Goal: Task Accomplishment & Management: Complete application form

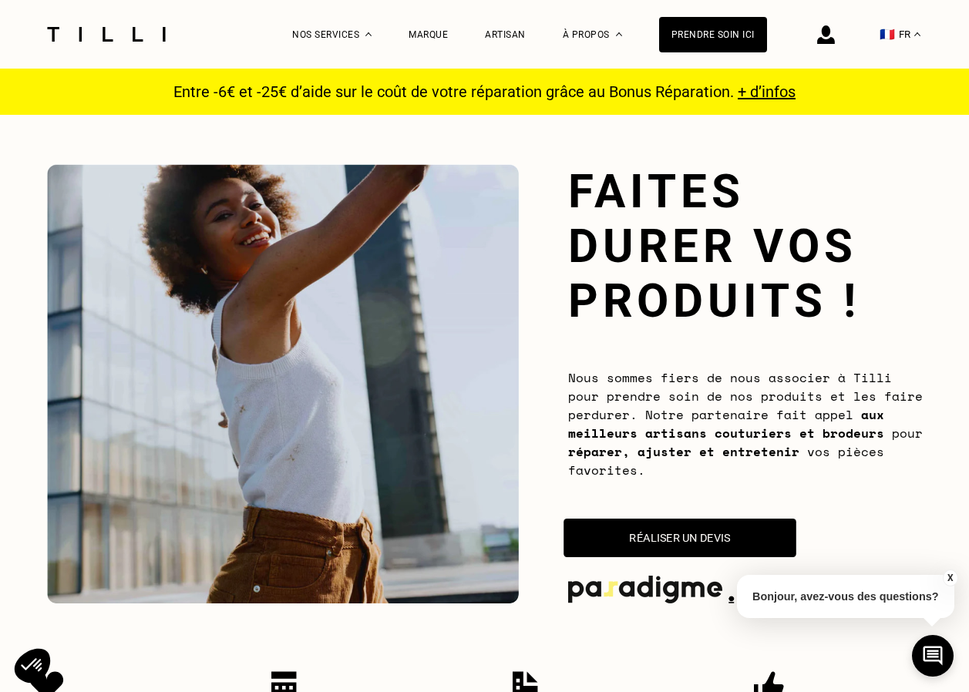
click at [640, 528] on button "Réaliser un devis" at bounding box center [680, 538] width 233 height 39
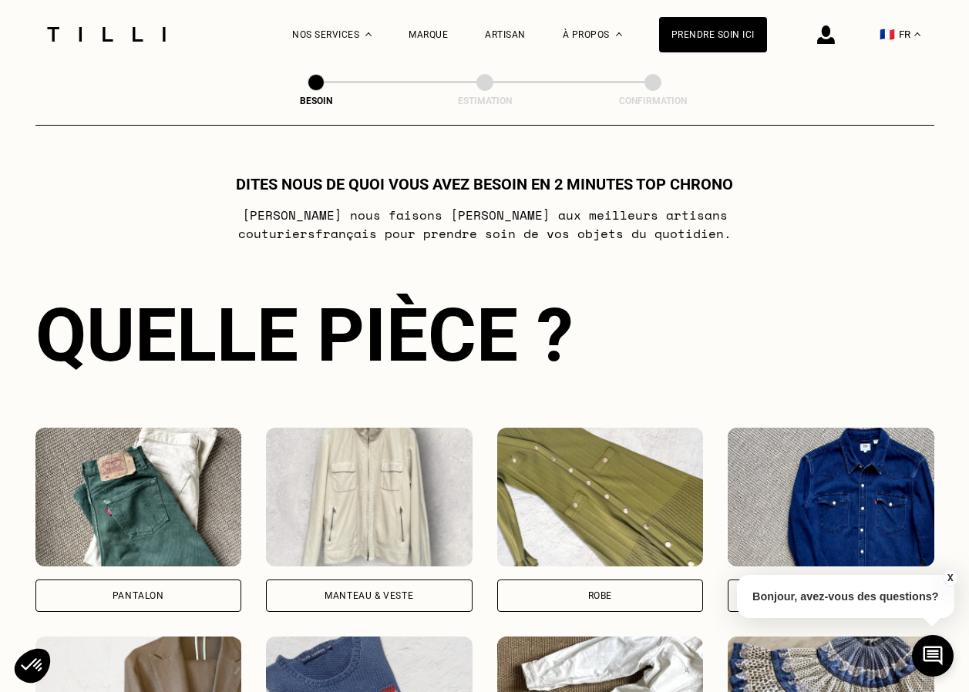
scroll to position [839, 0]
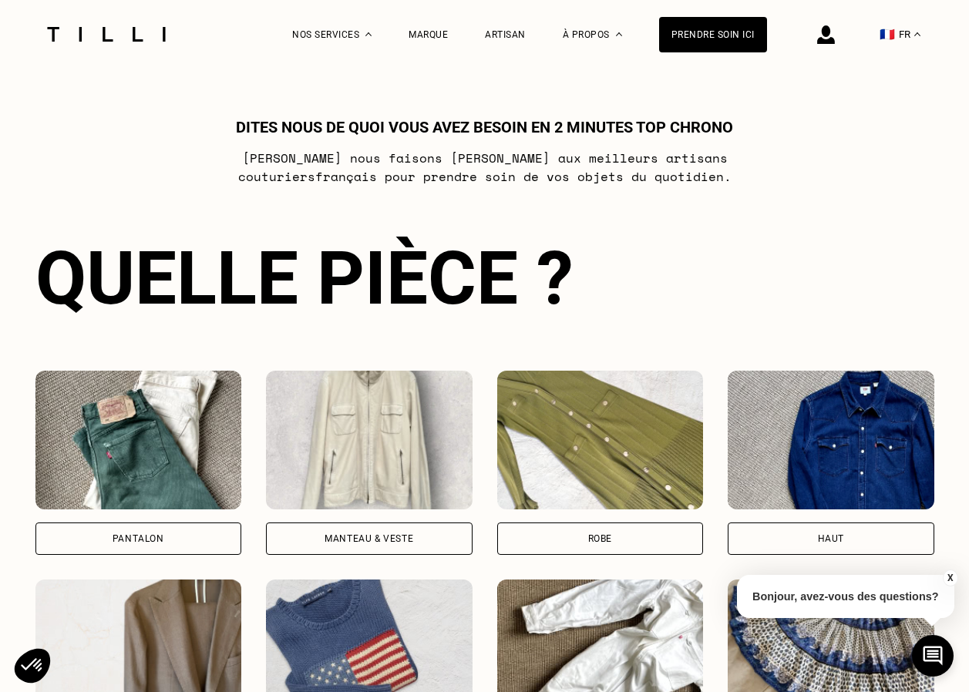
click at [570, 453] on img at bounding box center [600, 440] width 207 height 139
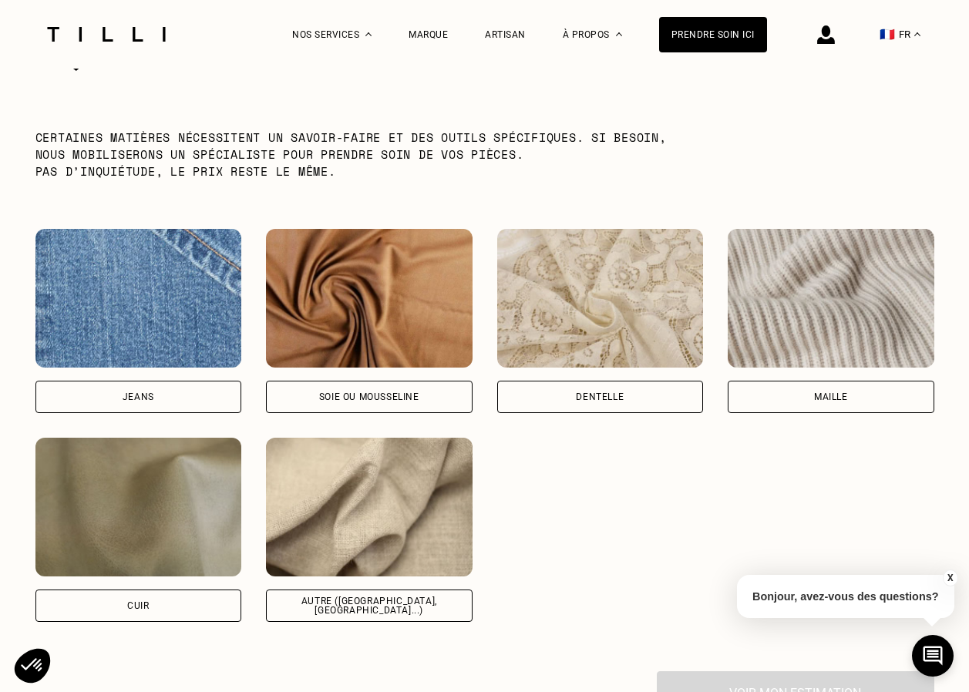
scroll to position [1924, 0]
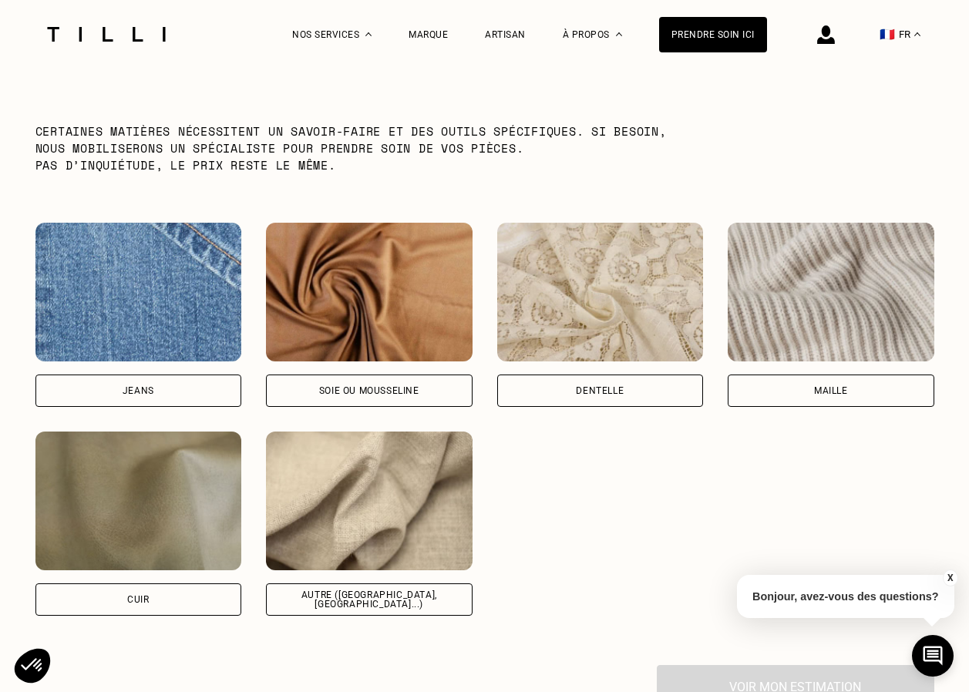
click at [362, 520] on img at bounding box center [369, 501] width 207 height 139
select select "FR"
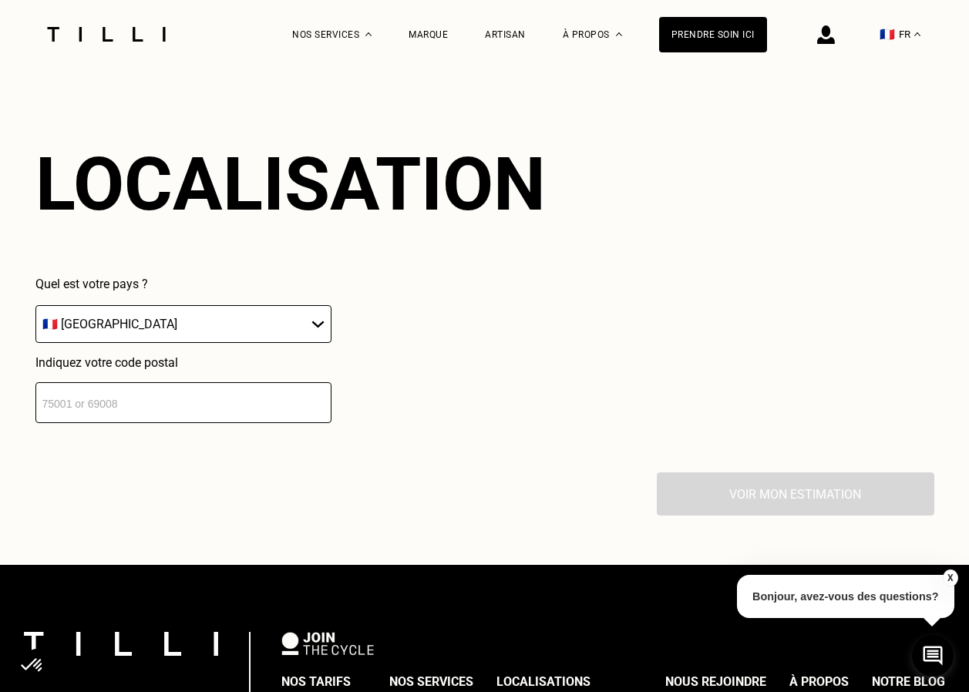
scroll to position [2500, 0]
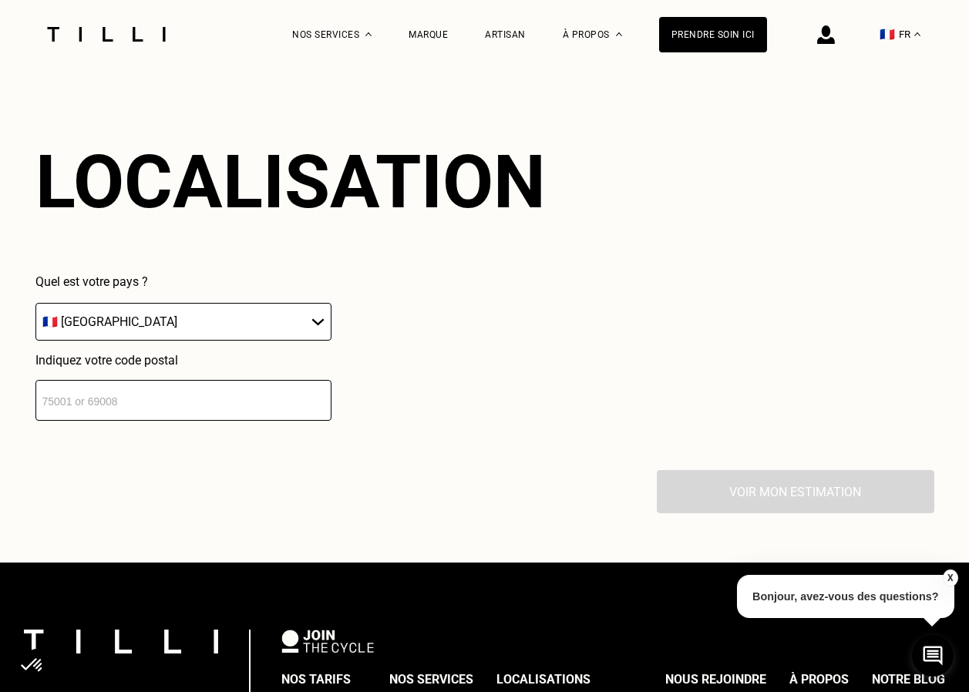
click at [114, 416] on input "number" at bounding box center [183, 400] width 296 height 41
type input "21910"
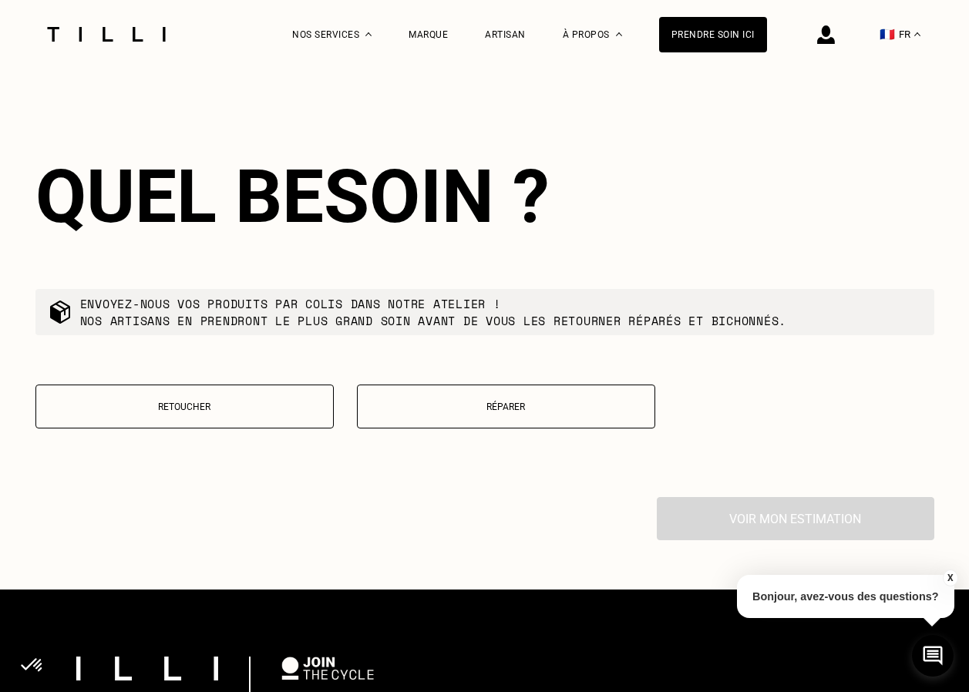
scroll to position [2883, 0]
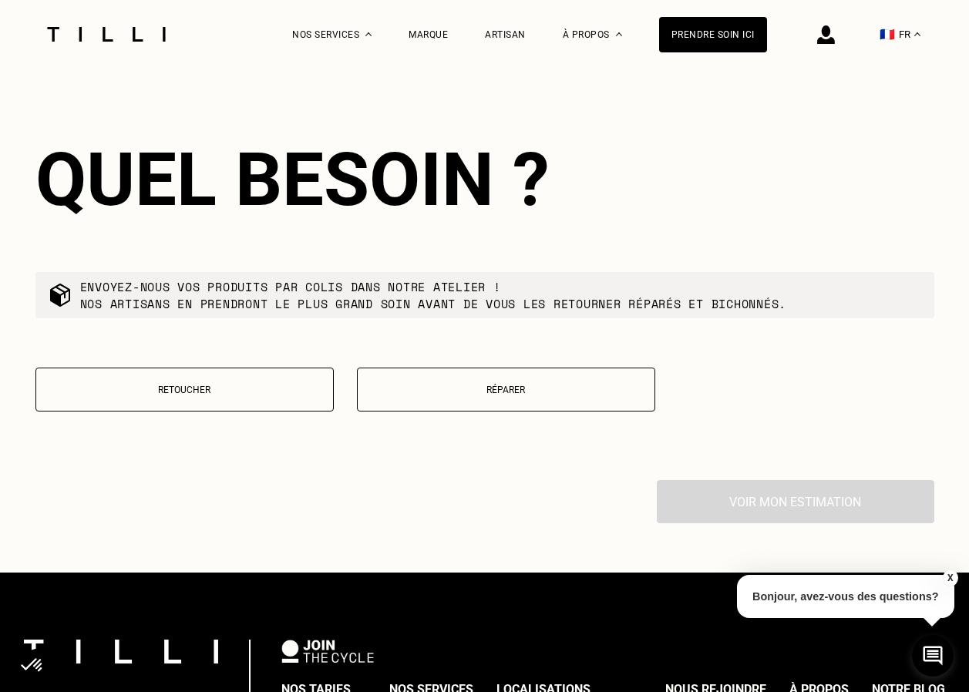
click at [180, 409] on button "Retoucher" at bounding box center [184, 390] width 298 height 44
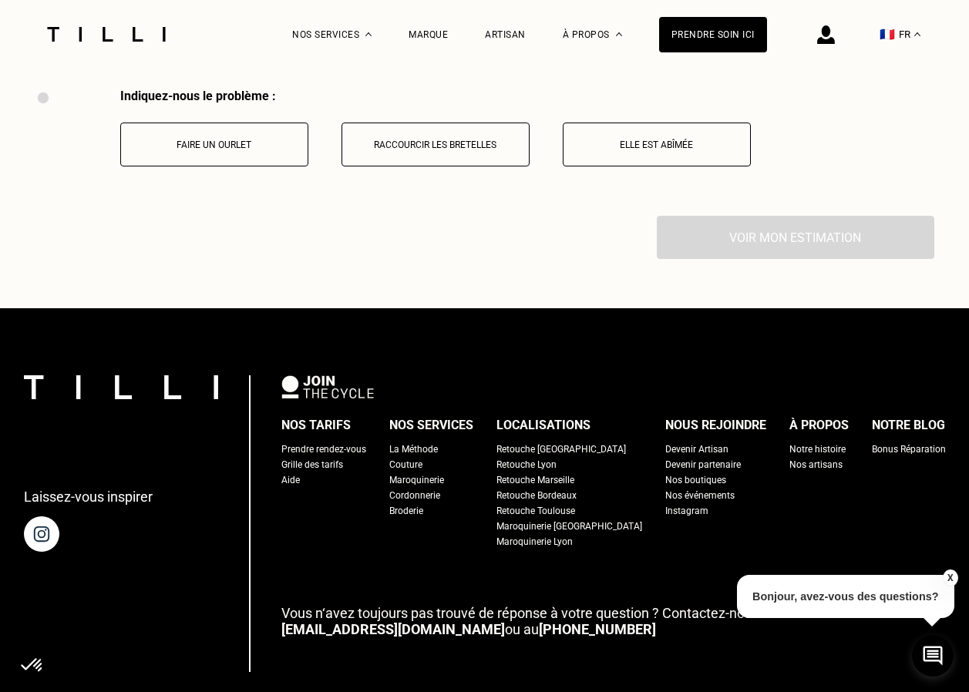
scroll to position [3279, 0]
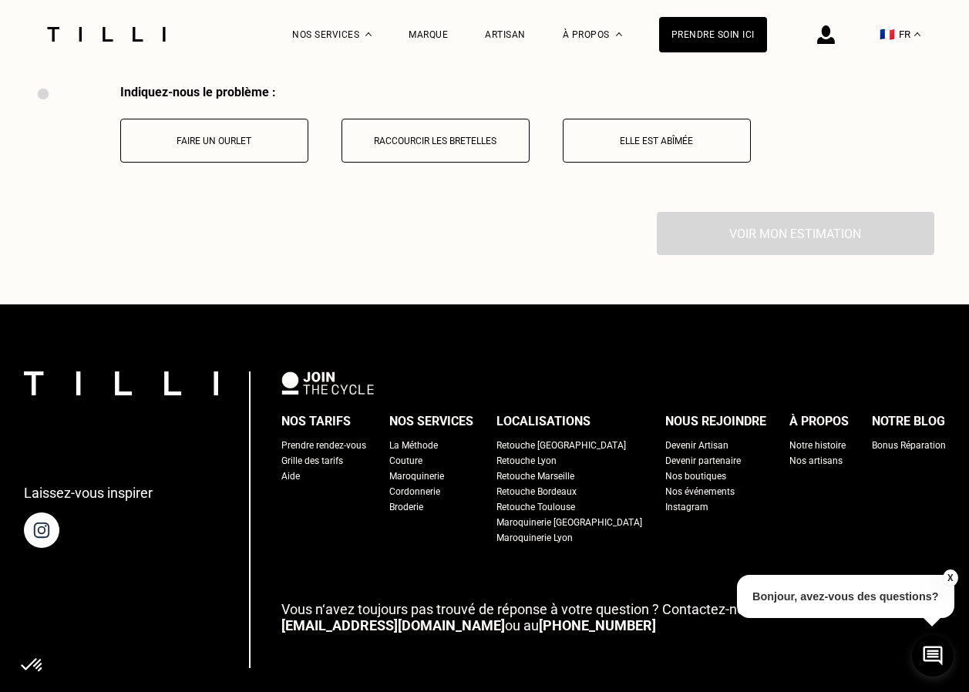
click at [207, 163] on button "Faire un ourlet" at bounding box center [214, 141] width 188 height 44
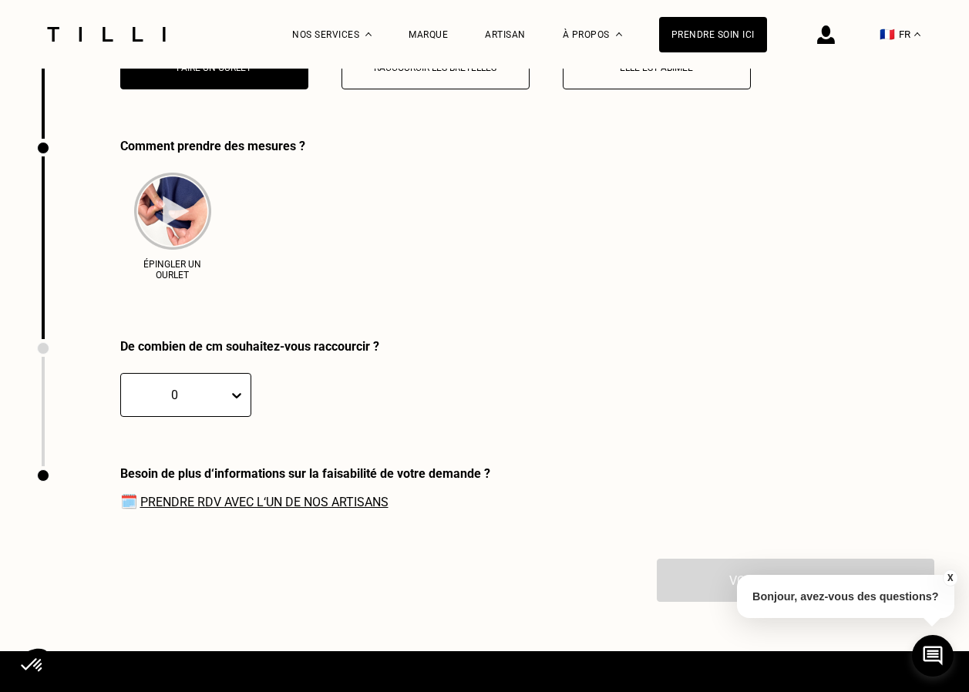
scroll to position [3406, 0]
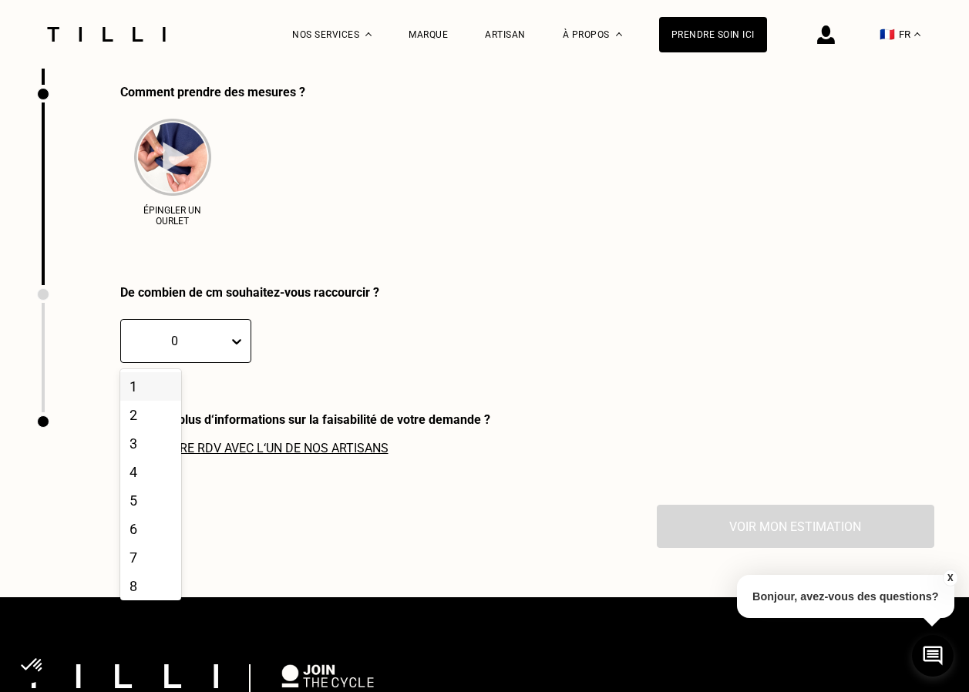
click at [232, 345] on icon at bounding box center [236, 341] width 9 height 5
click at [121, 446] on div "8" at bounding box center [150, 432] width 61 height 29
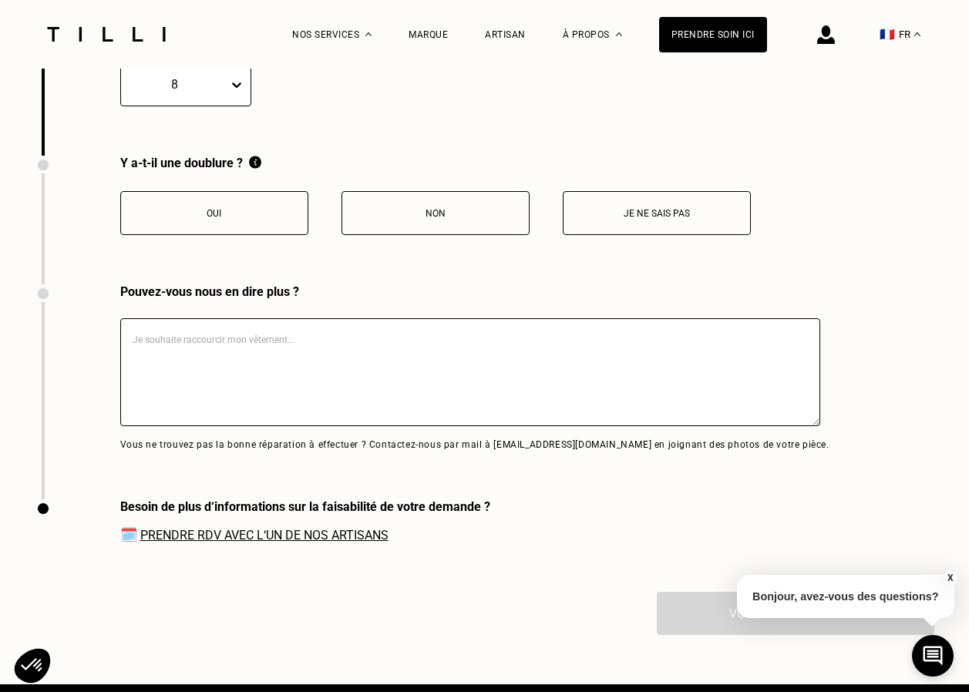
scroll to position [3733, 0]
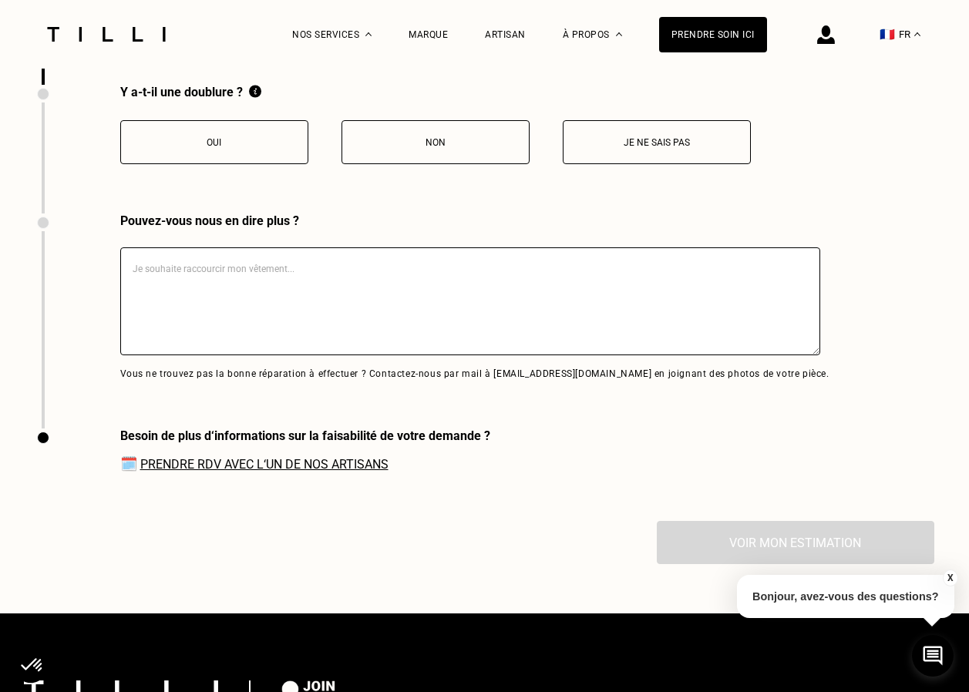
click at [490, 146] on button "Non" at bounding box center [436, 142] width 188 height 44
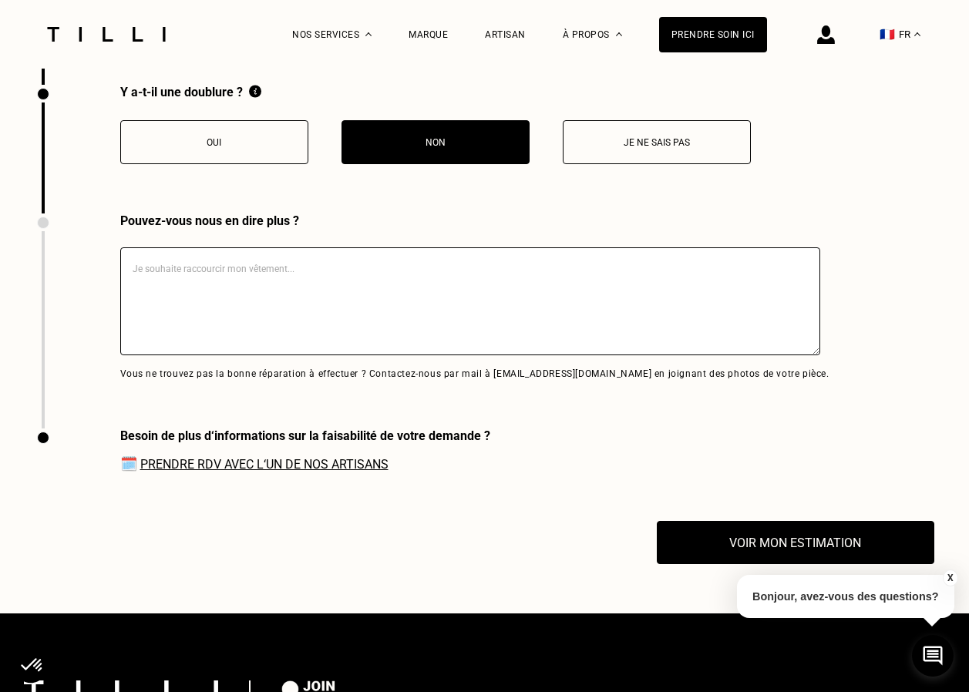
scroll to position [3810, 0]
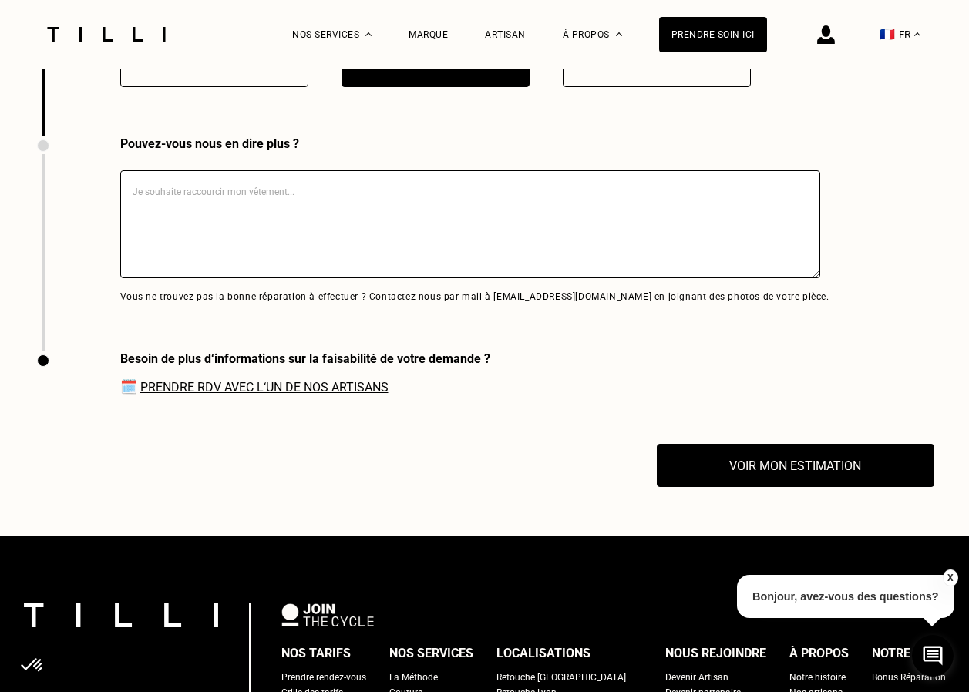
click at [156, 210] on textarea at bounding box center [470, 224] width 700 height 108
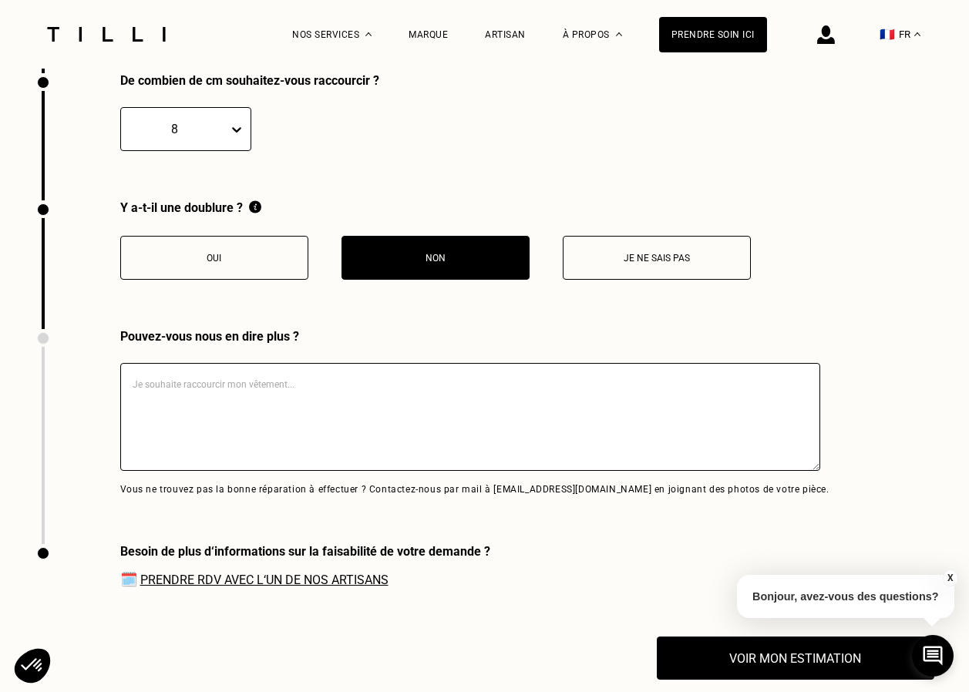
scroll to position [3733, 0]
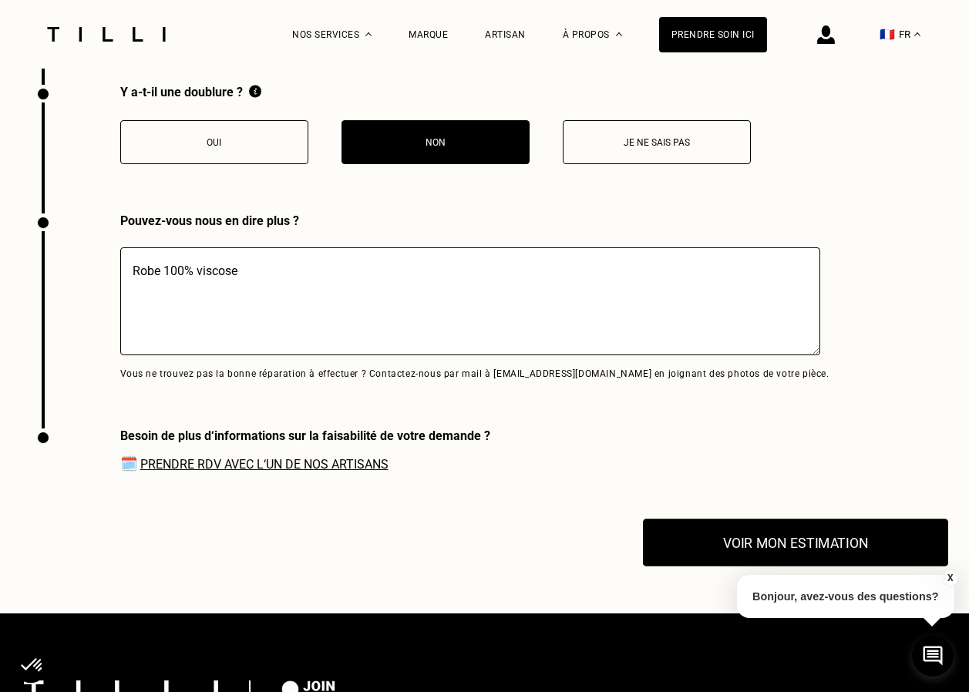
type textarea "Robe 100% viscose"
click at [755, 548] on button "Voir mon estimation" at bounding box center [795, 543] width 305 height 48
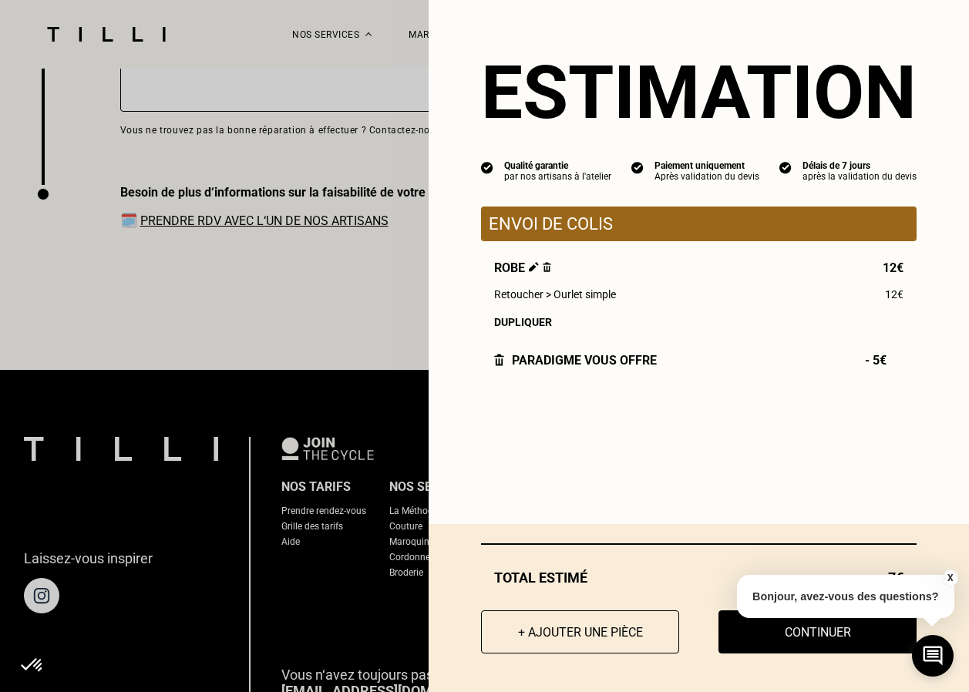
scroll to position [4042, 0]
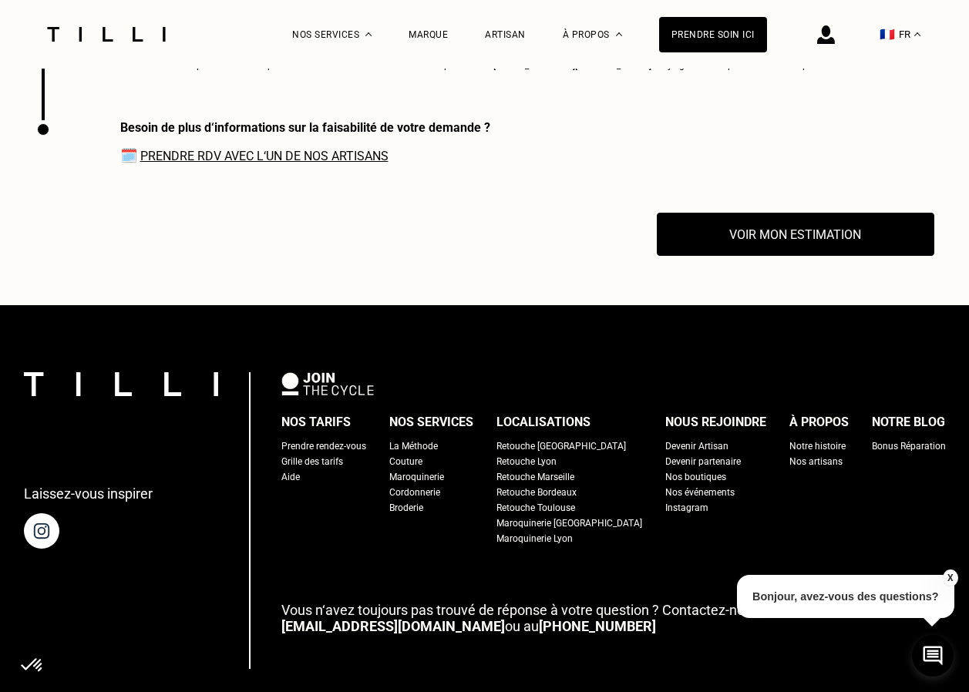
click at [948, 575] on button "X" at bounding box center [949, 578] width 15 height 17
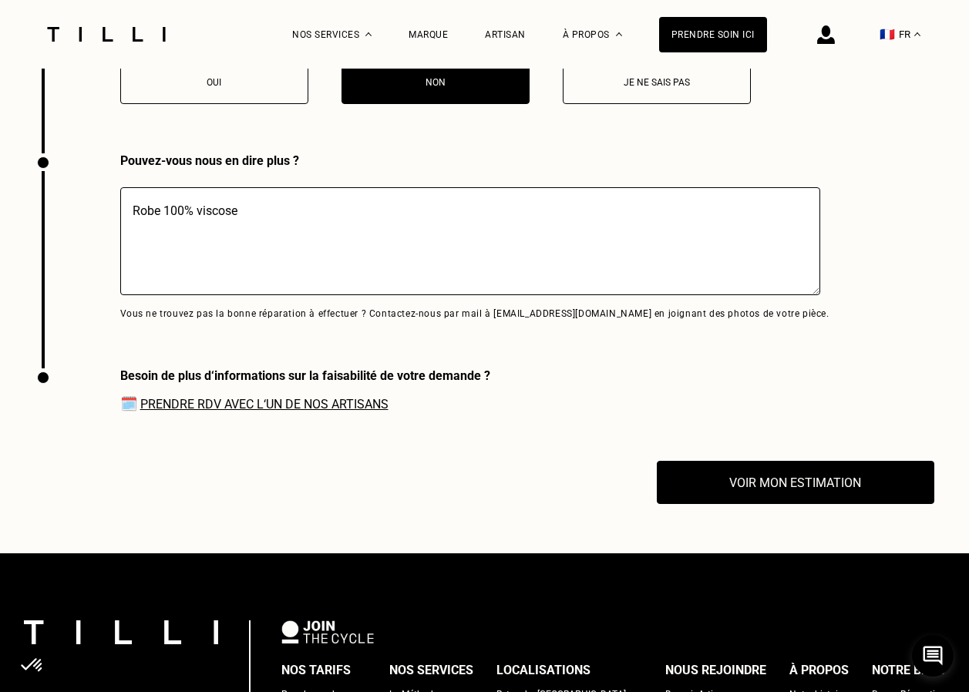
scroll to position [3810, 0]
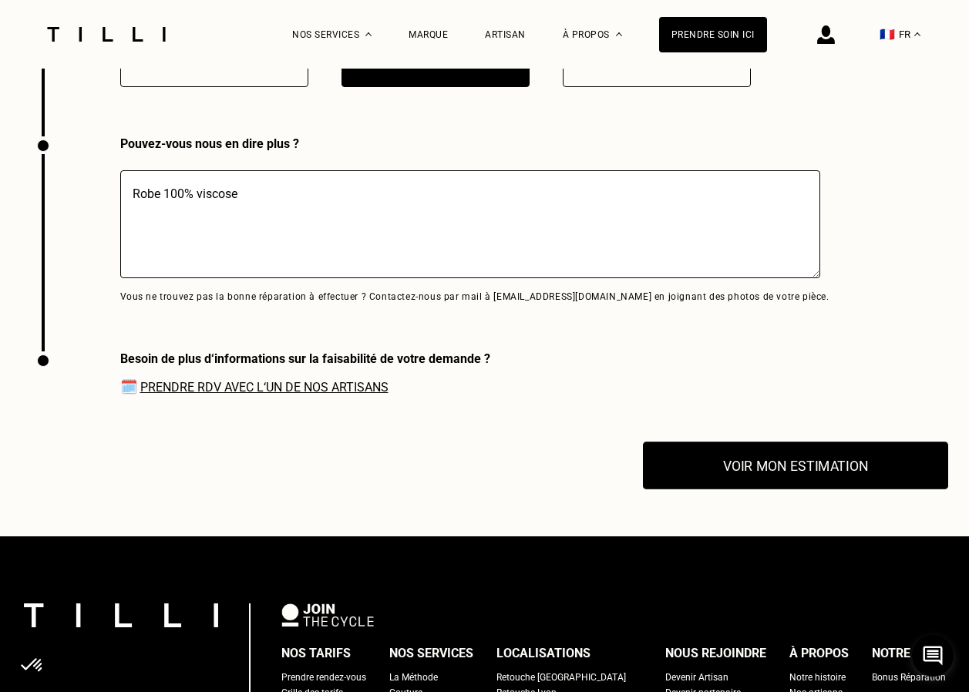
click at [734, 473] on button "Voir mon estimation" at bounding box center [795, 466] width 305 height 48
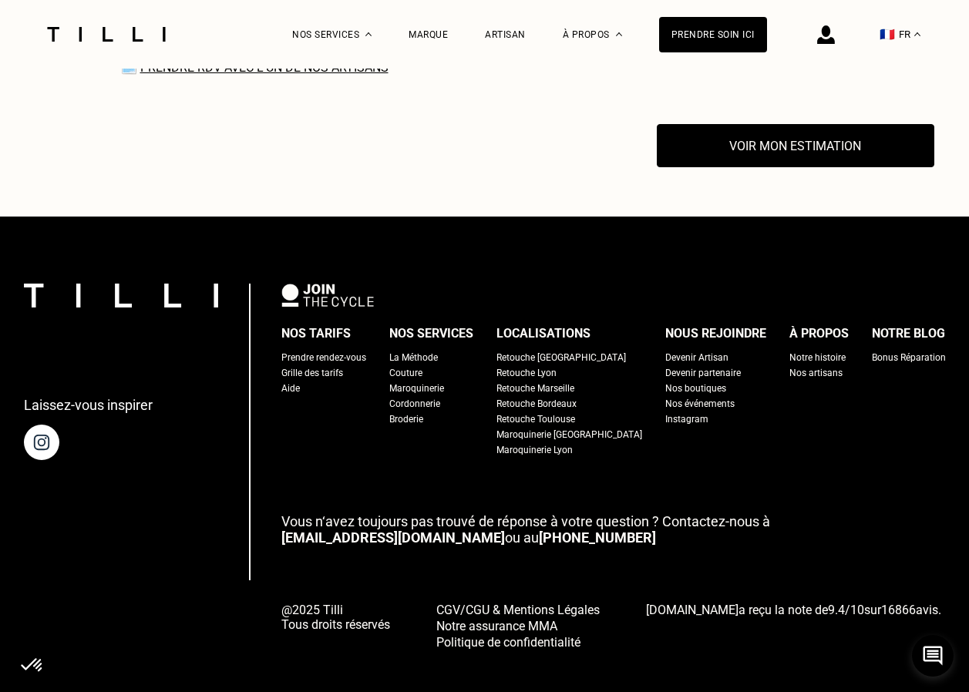
scroll to position [4168, 0]
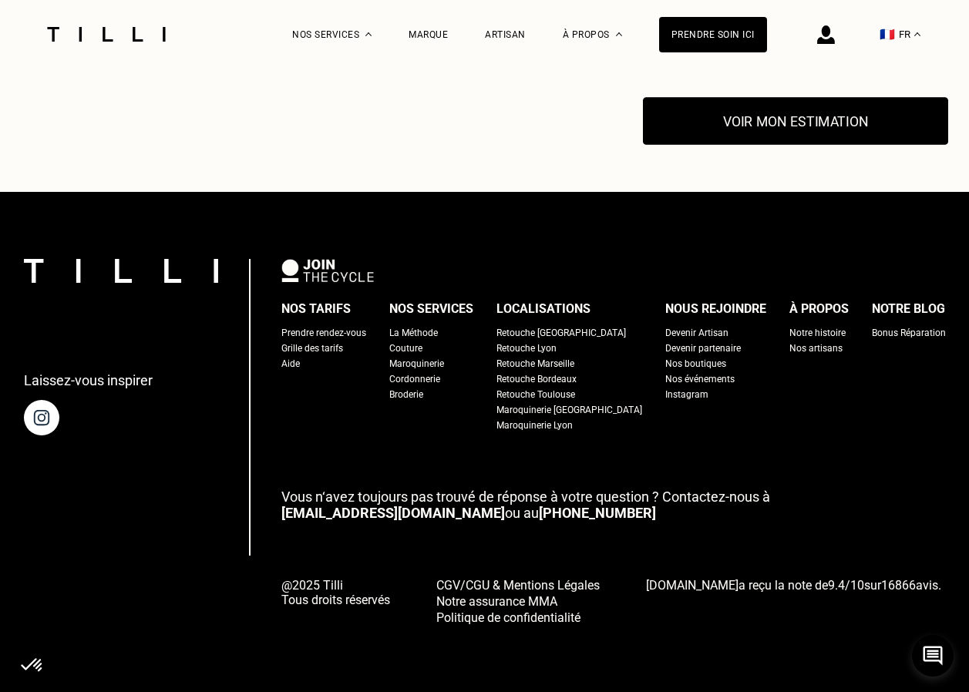
click at [794, 124] on button "Voir mon estimation" at bounding box center [795, 121] width 305 height 48
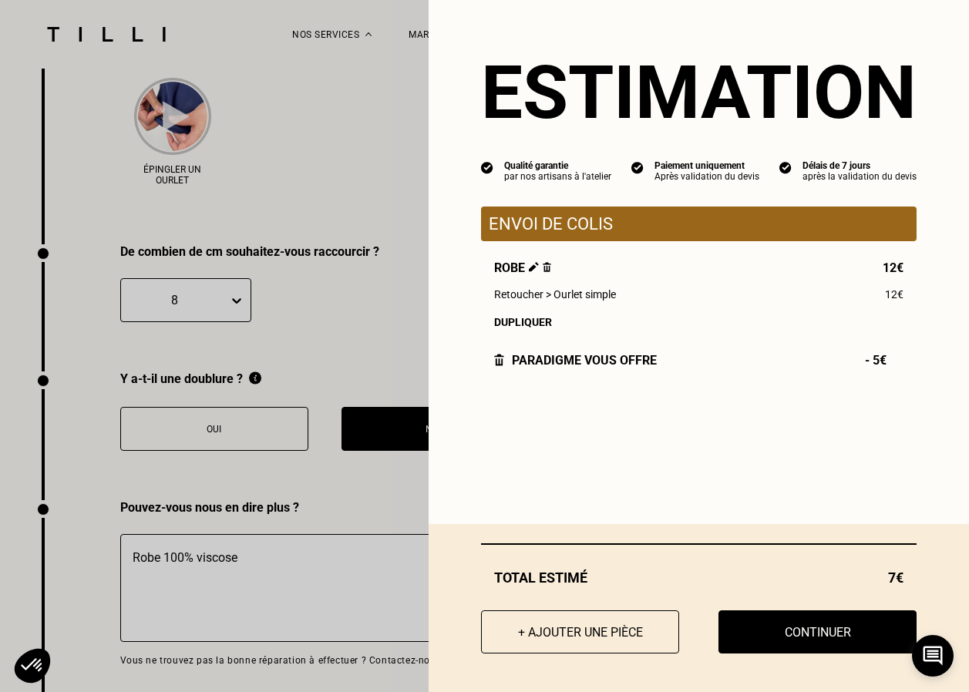
scroll to position [3474, 0]
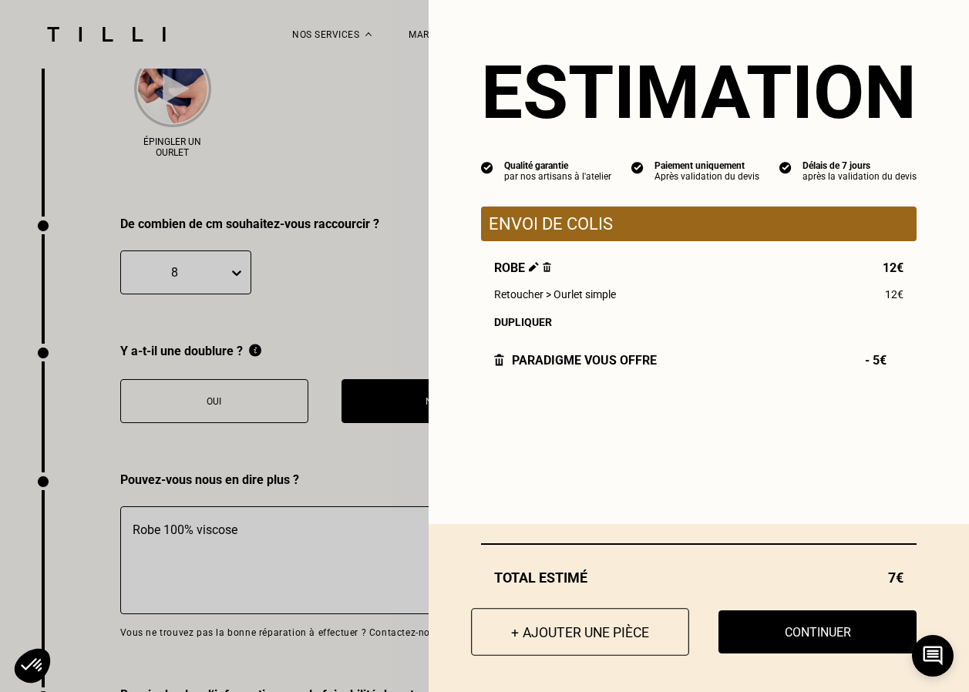
click at [526, 643] on button "+ Ajouter une pièce" at bounding box center [580, 632] width 218 height 48
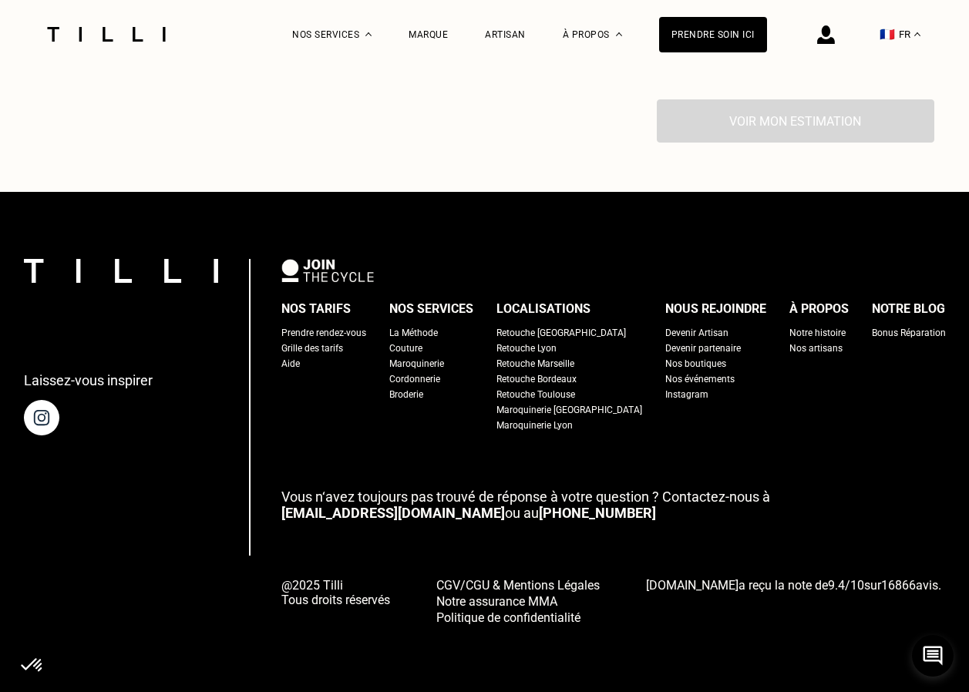
scroll to position [0, 0]
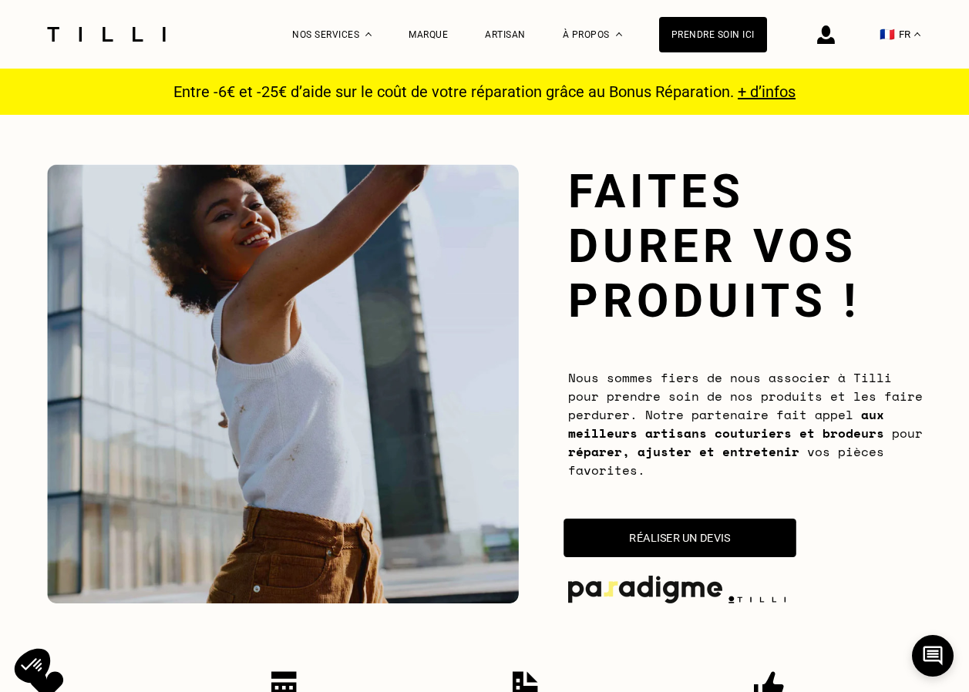
click at [648, 534] on button "Réaliser un devis" at bounding box center [680, 538] width 233 height 39
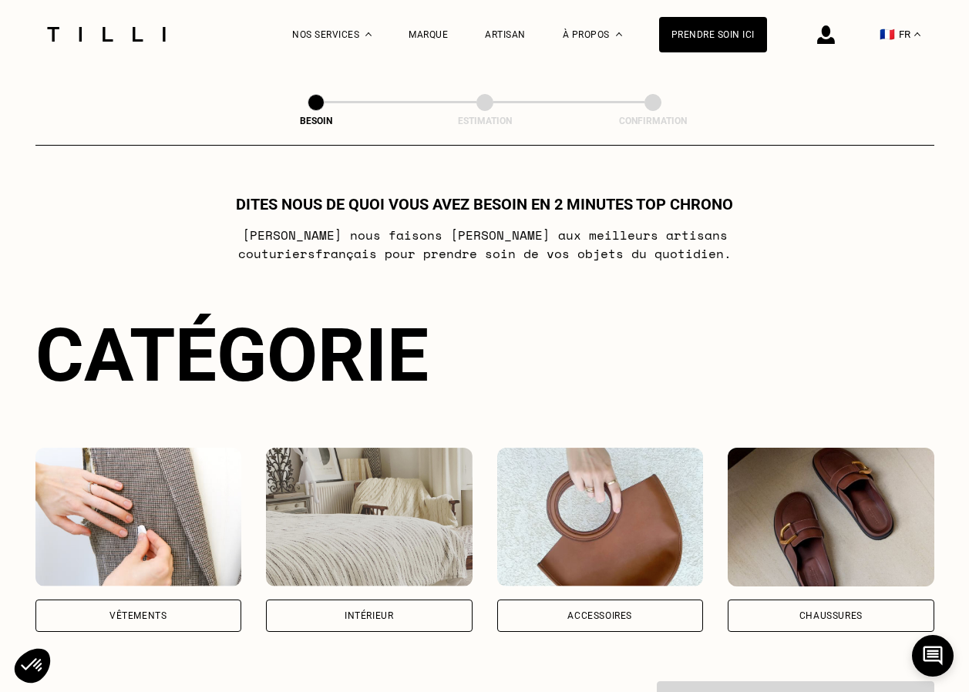
scroll to position [839, 0]
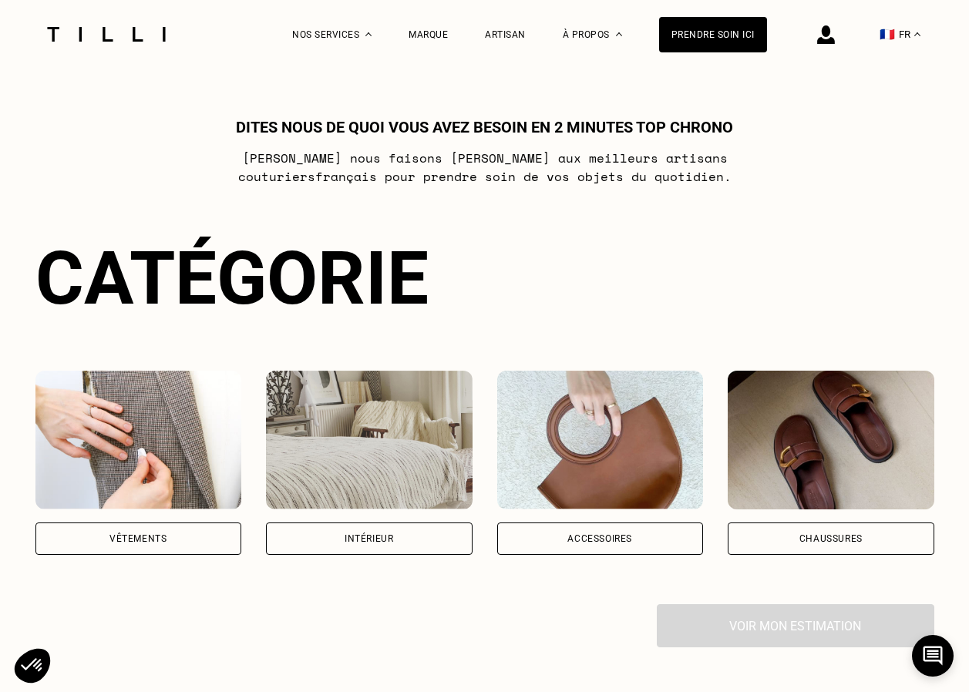
click at [173, 545] on div "Vêtements" at bounding box center [138, 539] width 207 height 32
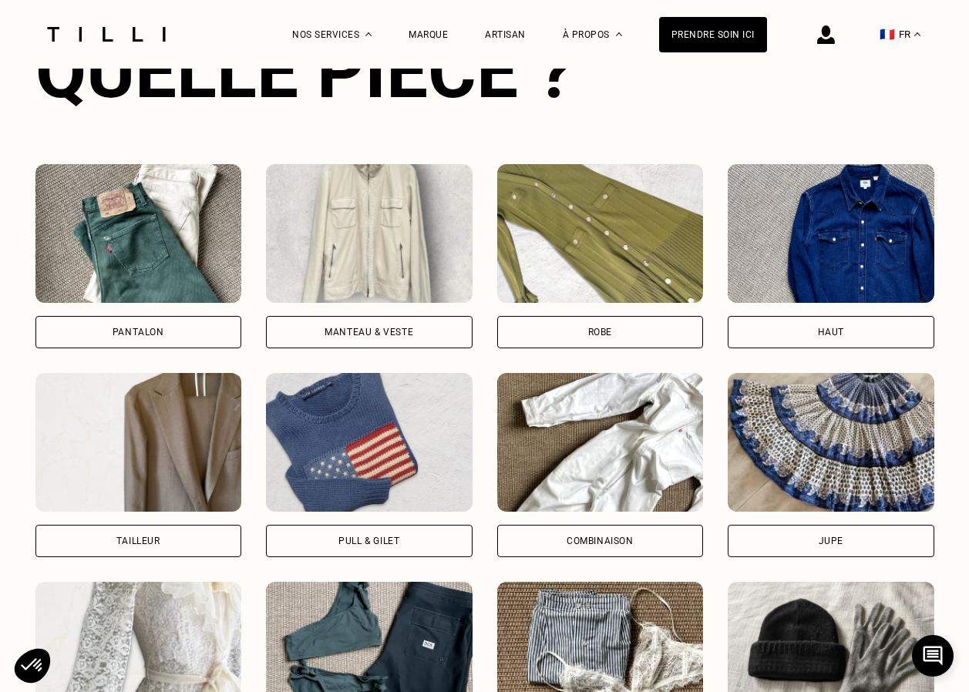
scroll to position [1085, 0]
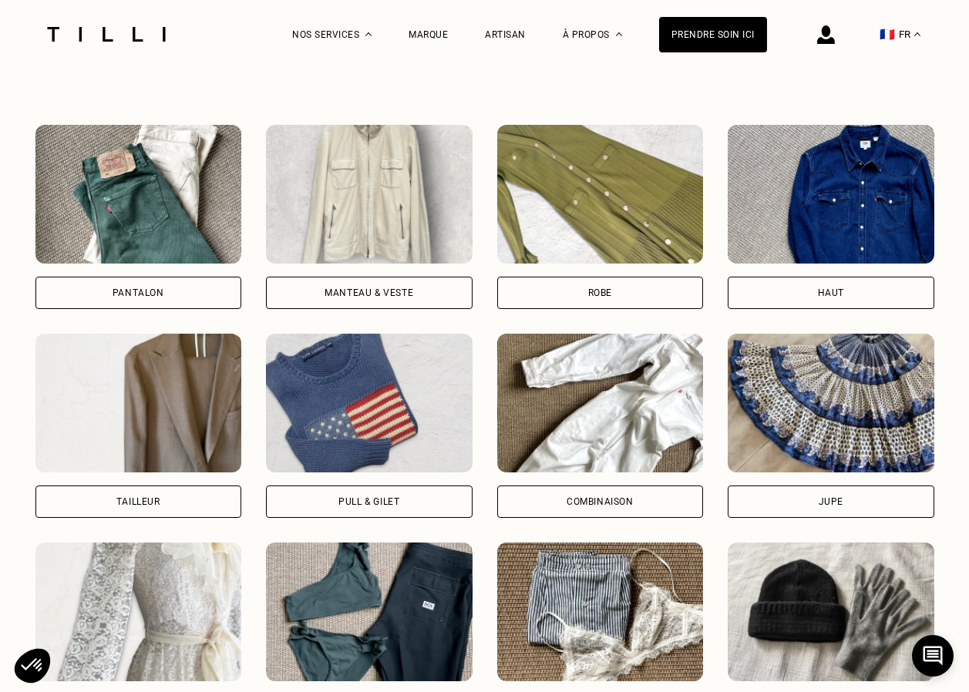
click at [611, 305] on div "Robe" at bounding box center [600, 293] width 207 height 32
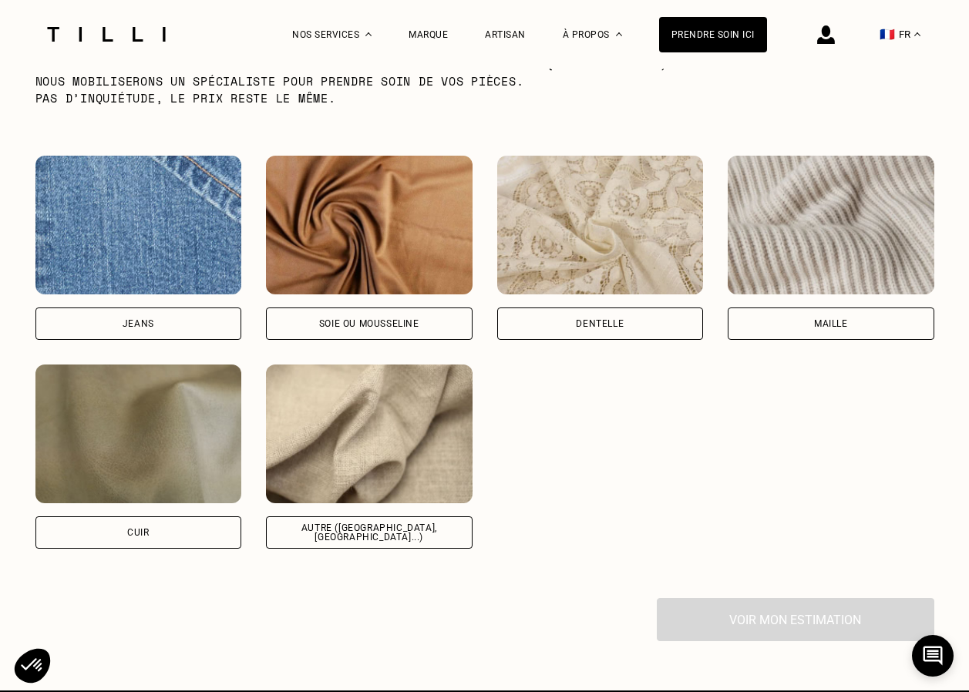
scroll to position [2001, 0]
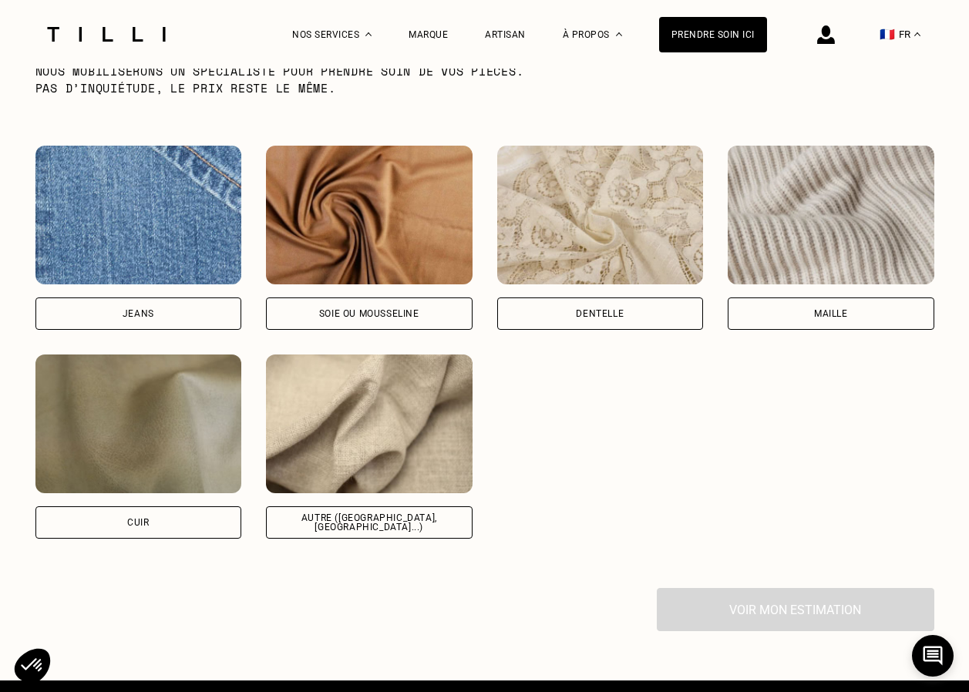
click at [310, 535] on div "Autre ([GEOGRAPHIC_DATA], [GEOGRAPHIC_DATA]...)" at bounding box center [369, 522] width 207 height 32
select select "FR"
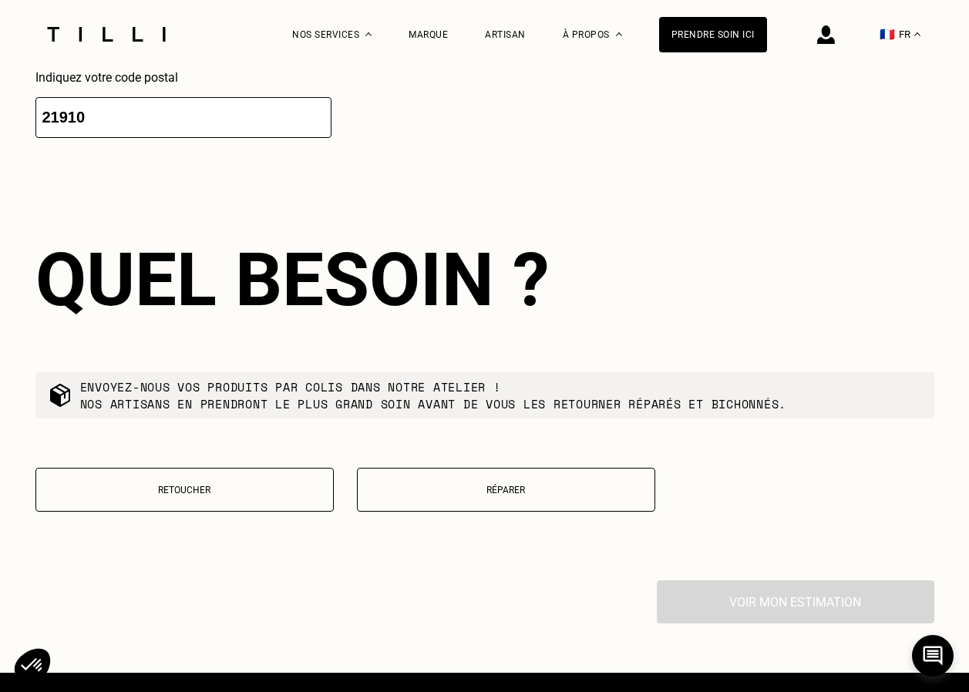
scroll to position [2808, 0]
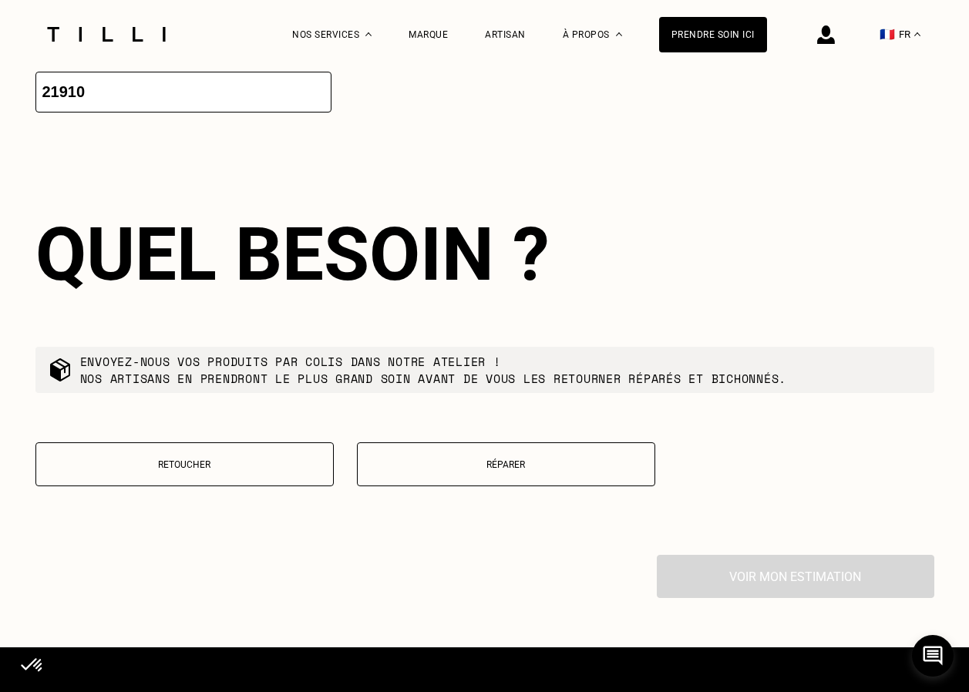
click at [177, 470] on p "Retoucher" at bounding box center [184, 464] width 281 height 11
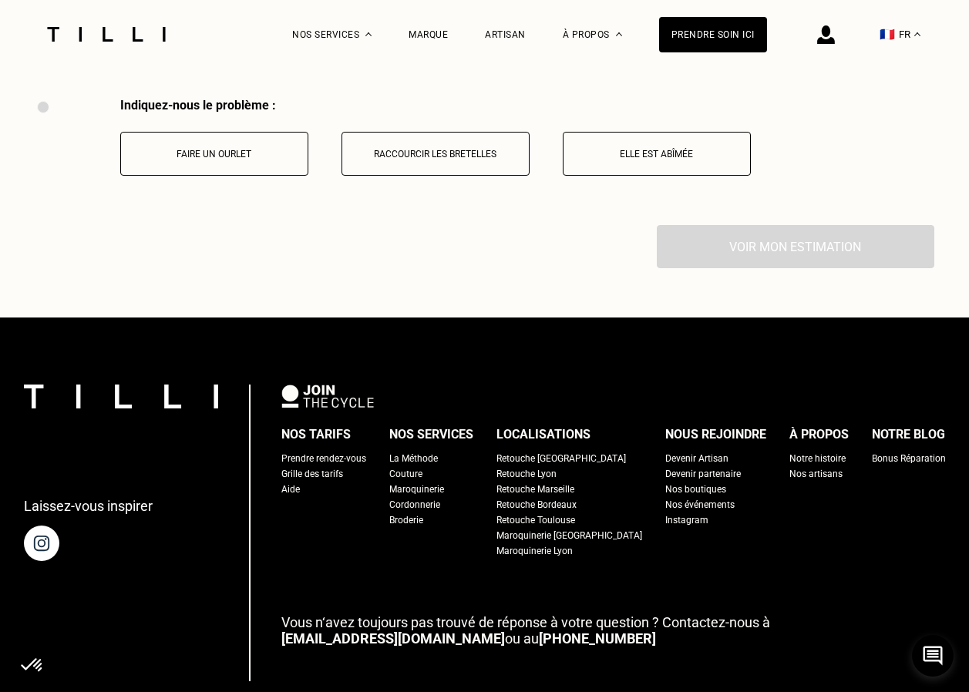
scroll to position [3282, 0]
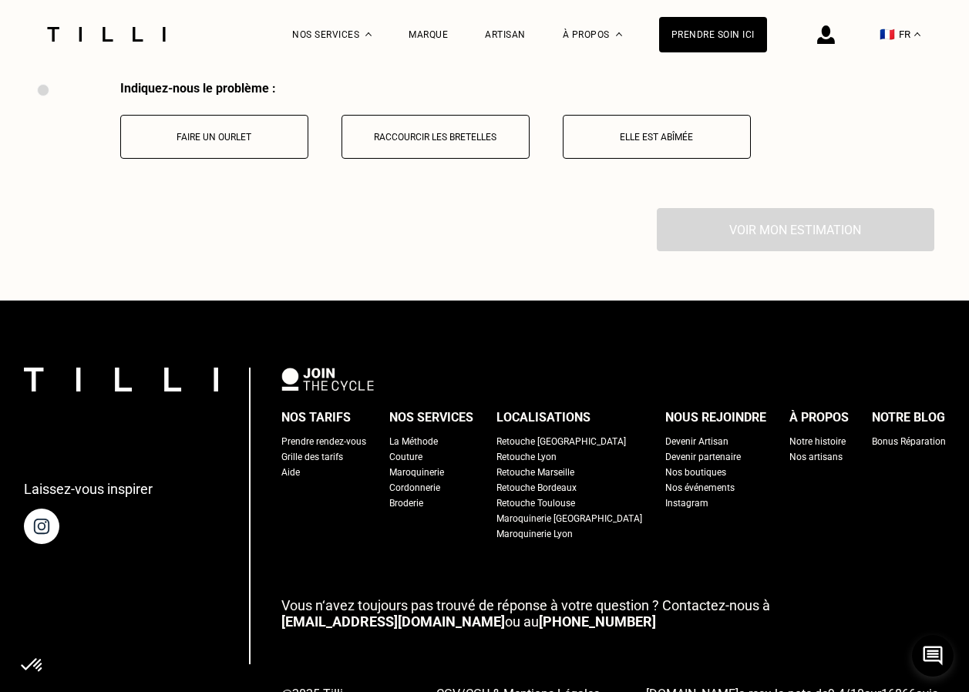
click at [192, 143] on p "Faire un ourlet" at bounding box center [214, 137] width 171 height 11
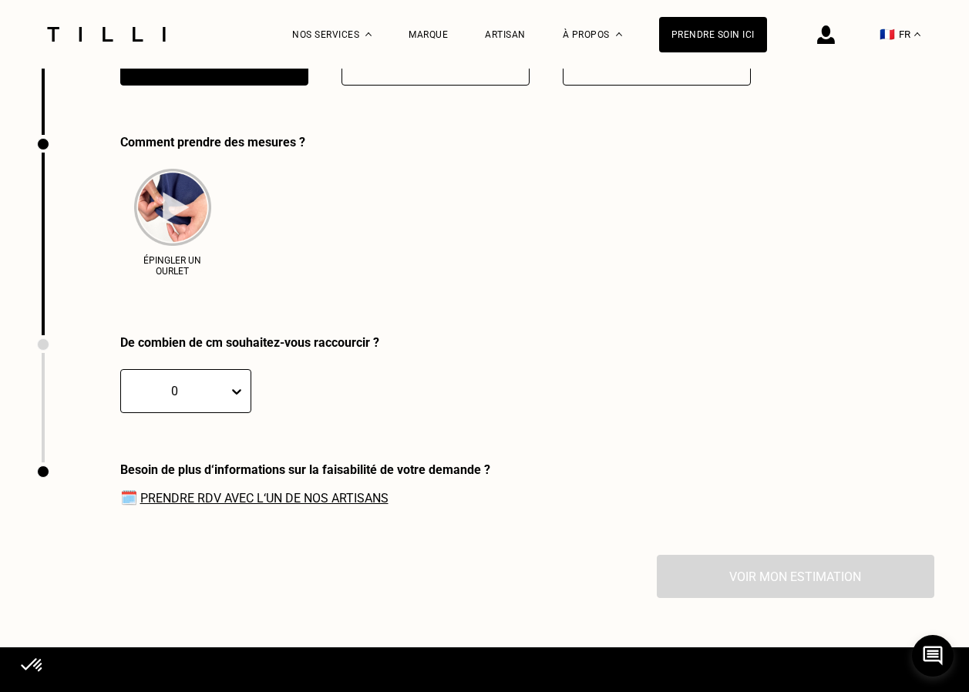
scroll to position [3406, 0]
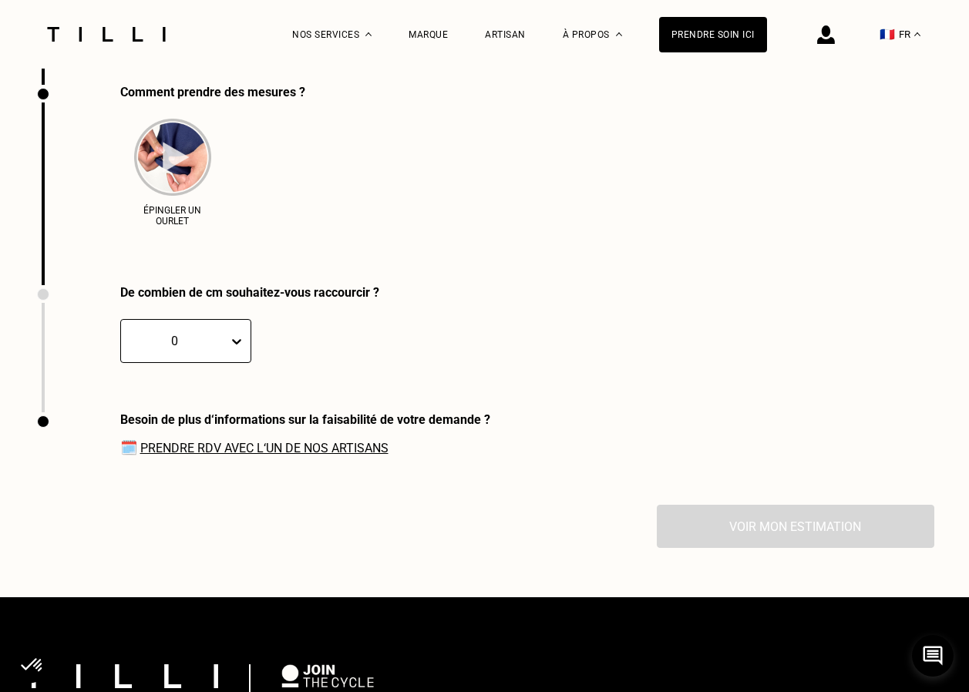
click at [190, 350] on div at bounding box center [175, 341] width 92 height 18
click at [129, 449] on div "3" at bounding box center [150, 443] width 61 height 29
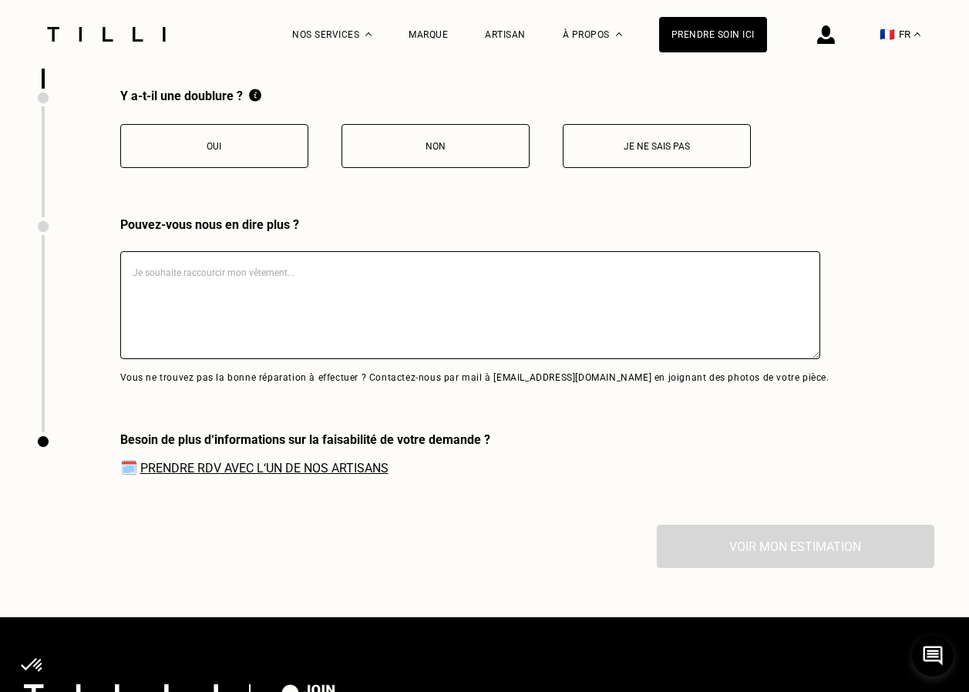
scroll to position [3733, 0]
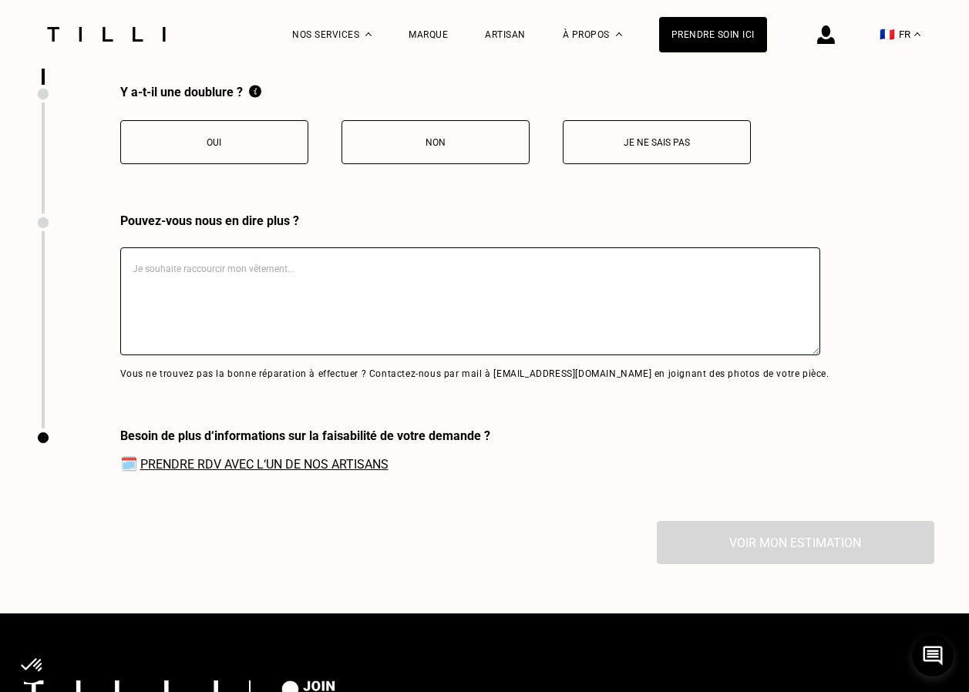
click at [489, 144] on button "Non" at bounding box center [436, 142] width 188 height 44
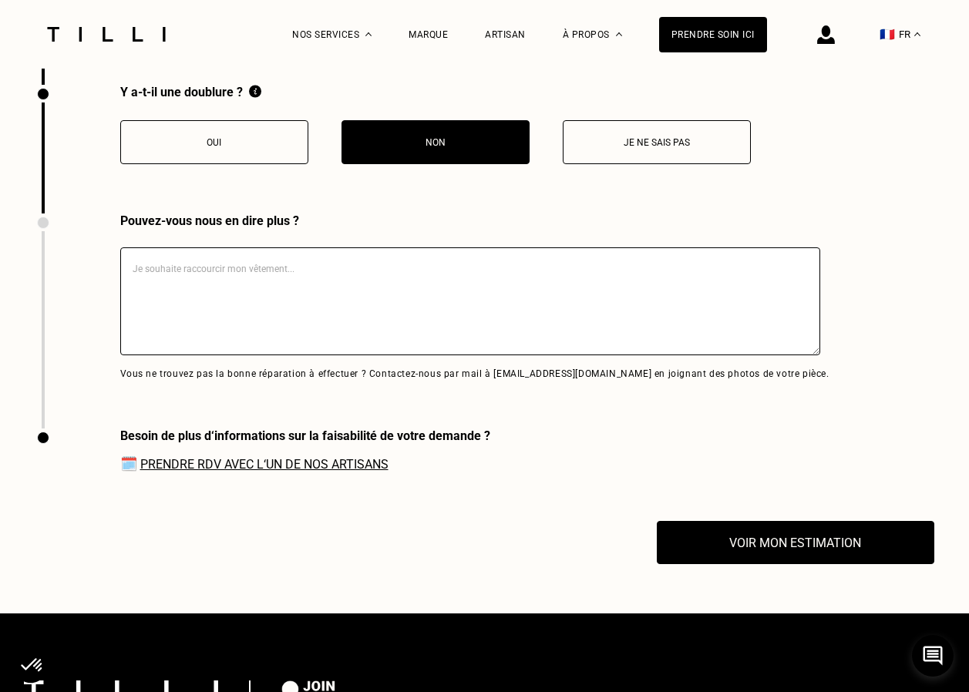
click at [170, 281] on textarea at bounding box center [470, 301] width 700 height 108
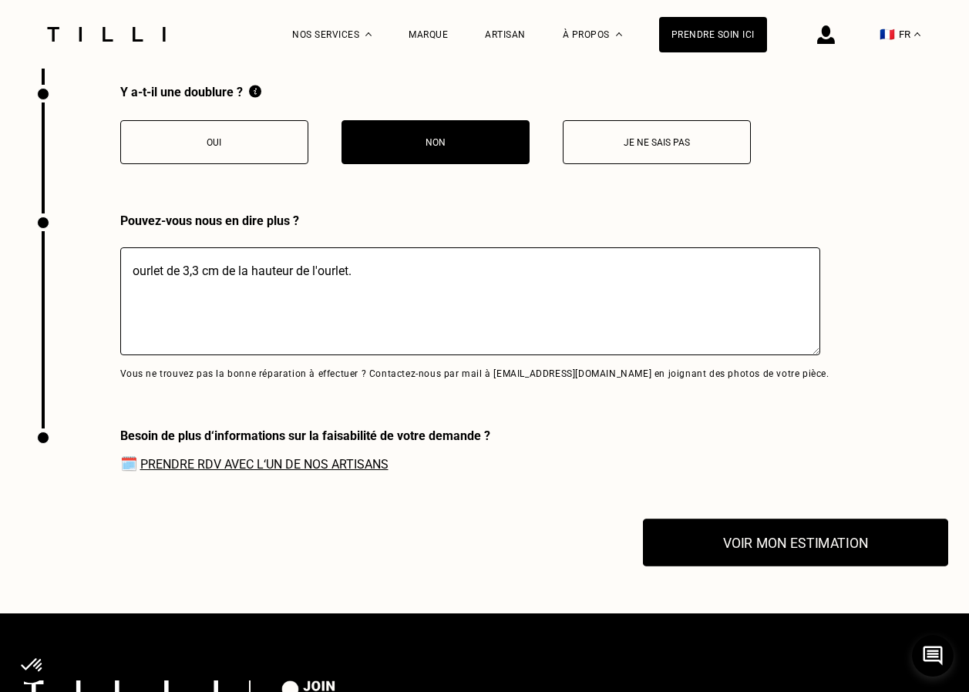
type textarea "ourlet de 3,3 cm de la hauteur de l'ourlet."
click at [818, 560] on button "Voir mon estimation" at bounding box center [795, 543] width 305 height 48
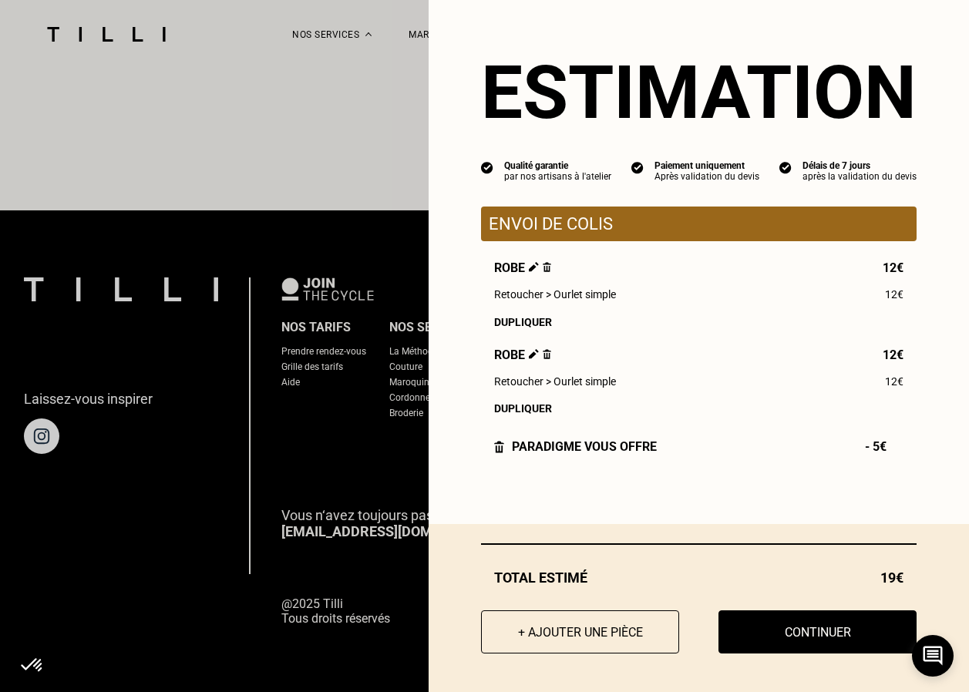
scroll to position [4168, 0]
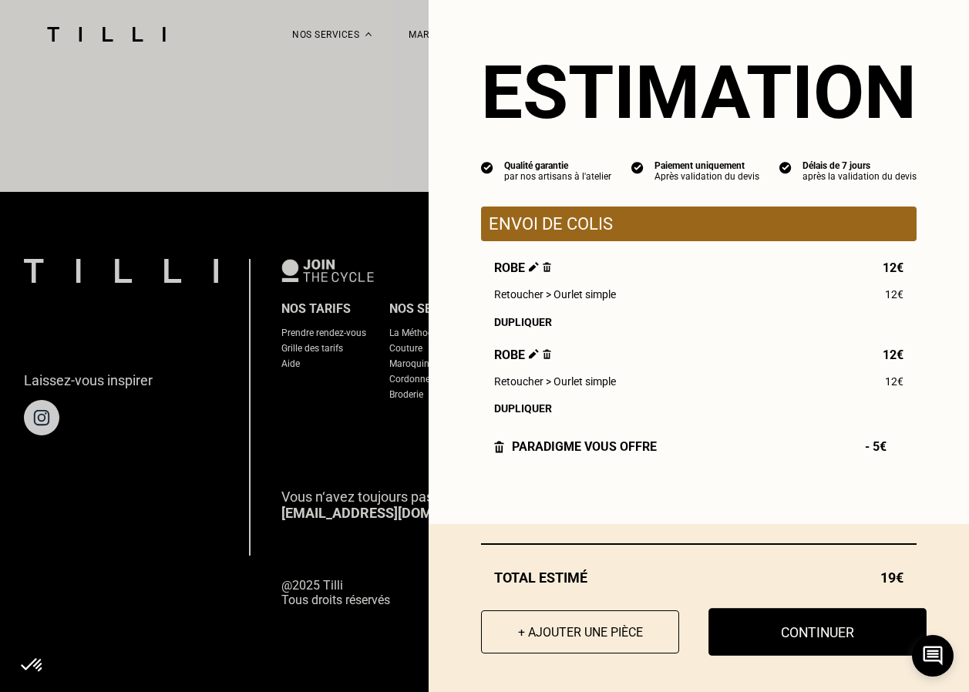
click at [782, 635] on button "Continuer" at bounding box center [817, 632] width 218 height 48
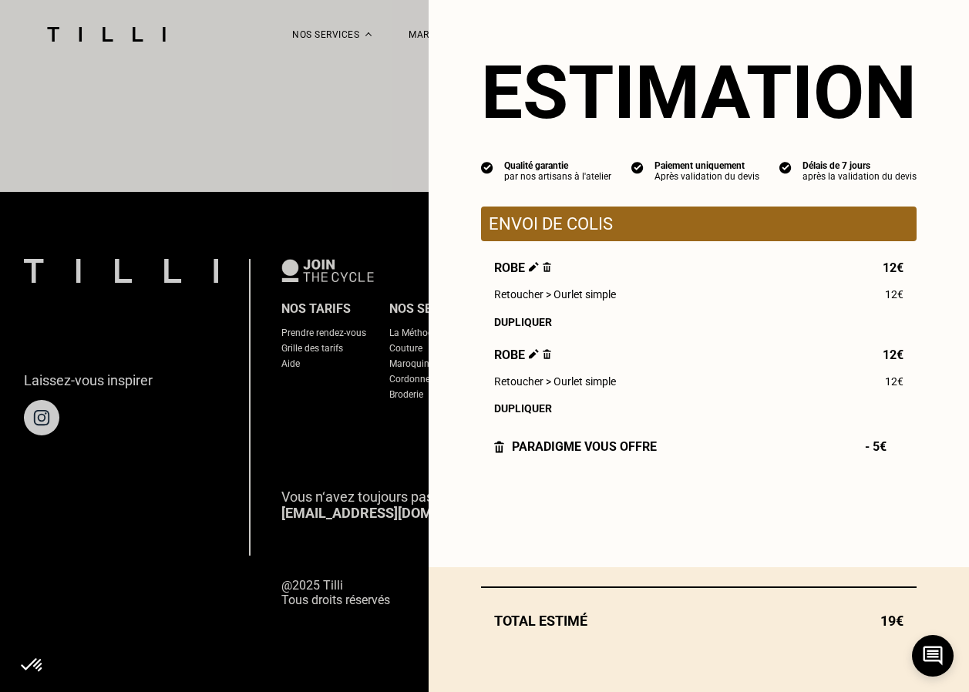
scroll to position [1348, 0]
select select "FR"
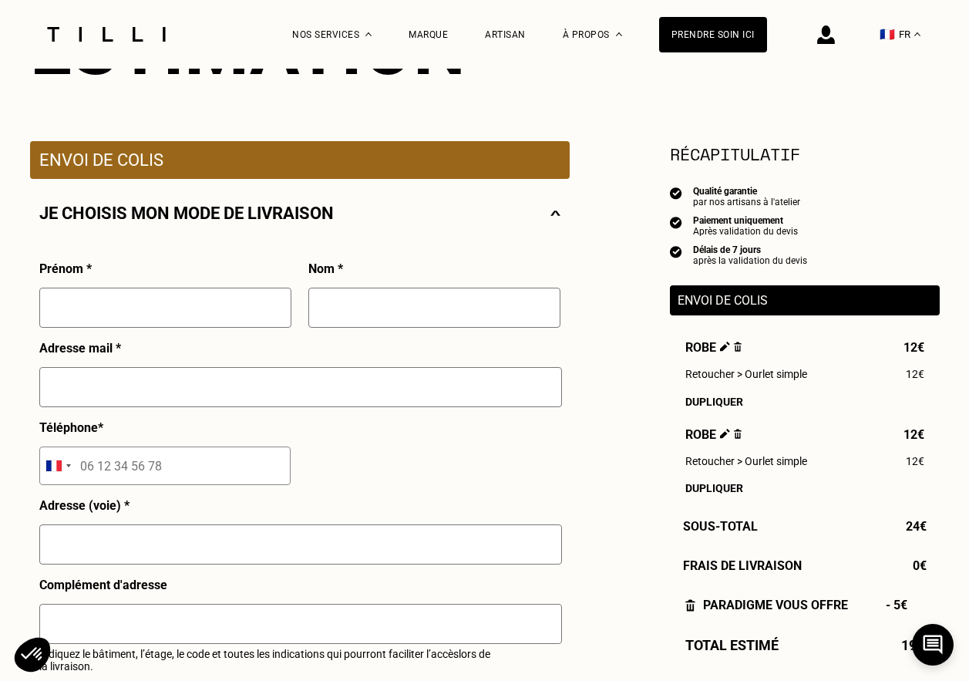
scroll to position [231, 0]
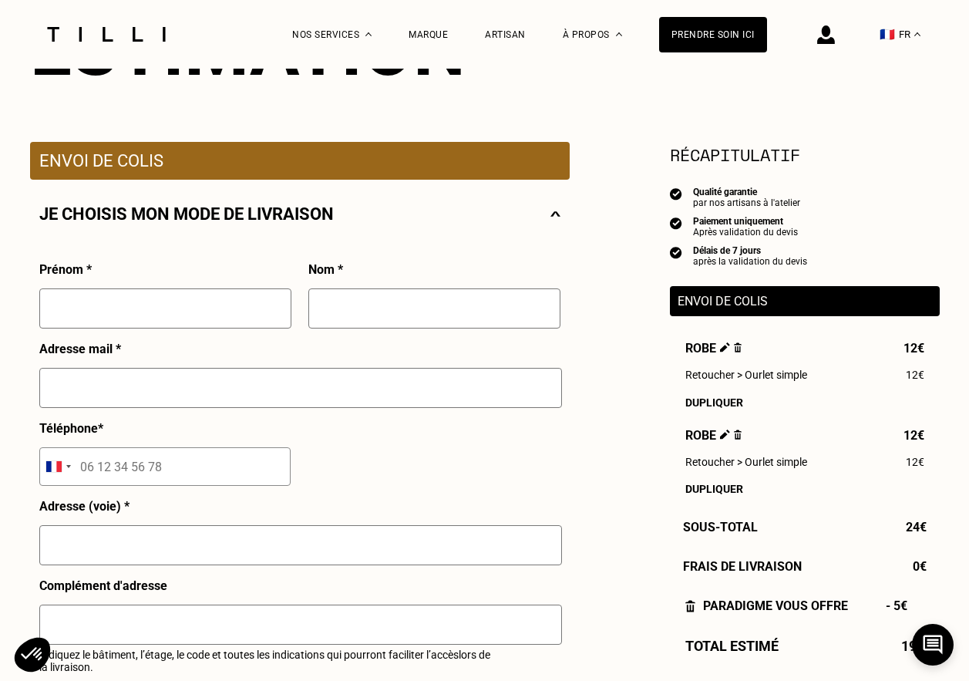
click at [83, 318] on input "text" at bounding box center [165, 308] width 252 height 40
type input "[PERSON_NAME]"
type input "GAUCHET"
type input "[PERSON_NAME][EMAIL_ADDRESS][DOMAIN_NAME]"
type input "[STREET_ADDRESS]"
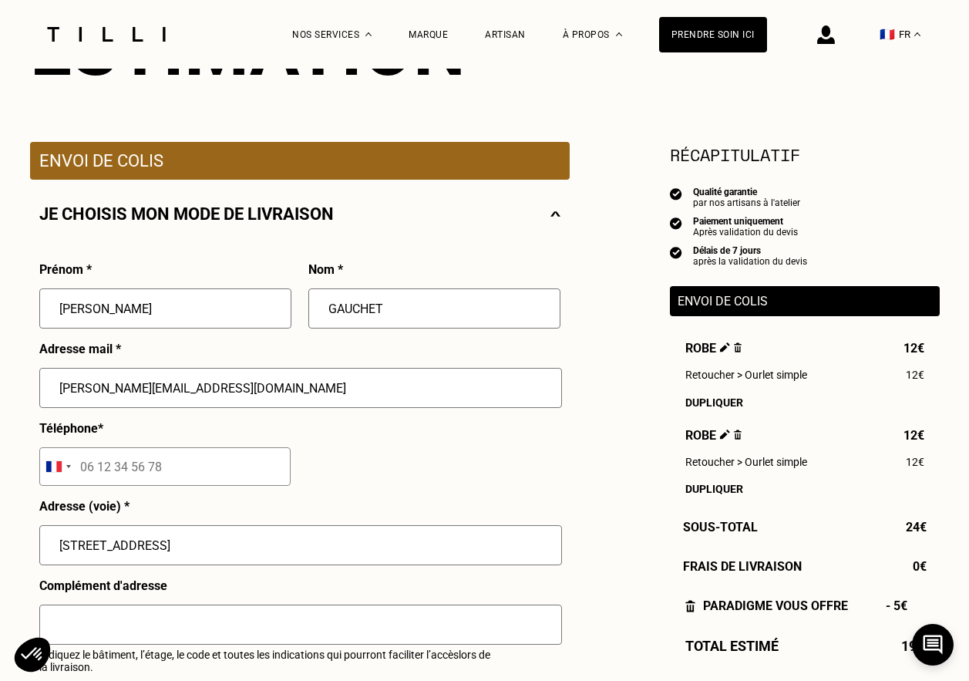
type input "NOIRON SOUS GEVREY"
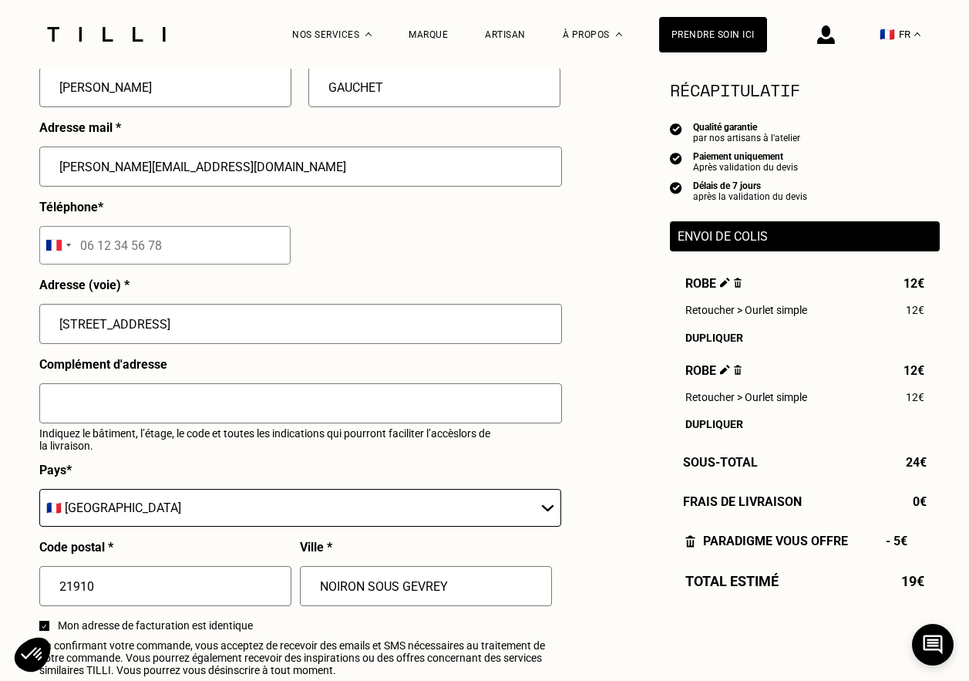
scroll to position [385, 0]
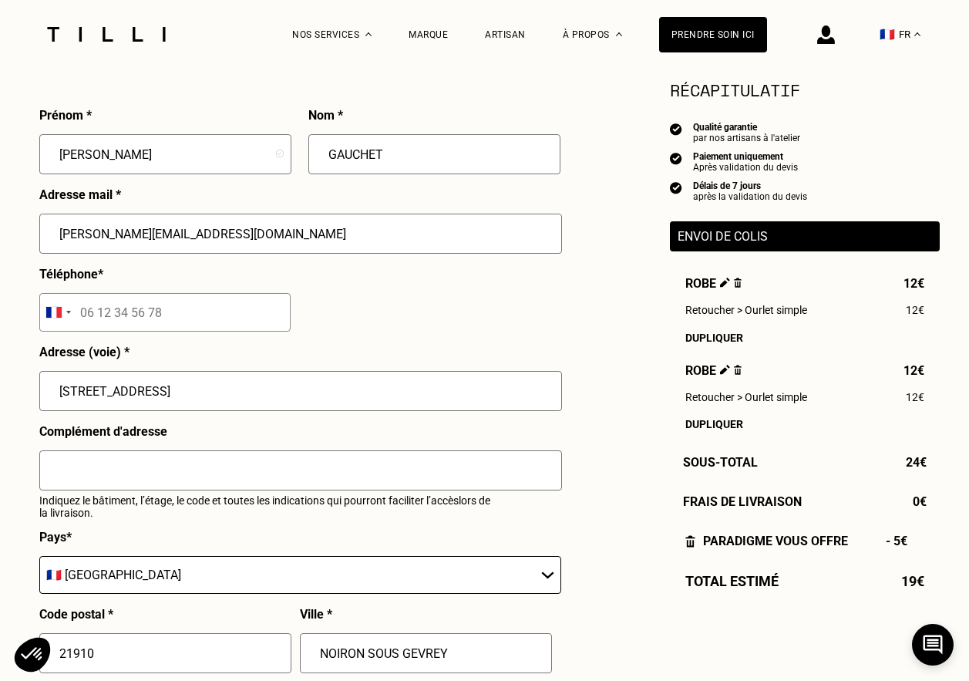
drag, startPoint x: 78, startPoint y: 312, endPoint x: 150, endPoint y: 316, distance: 71.8
click at [145, 315] on input "tel" at bounding box center [164, 312] width 251 height 39
click at [173, 316] on input "tel" at bounding box center [164, 312] width 251 height 39
drag, startPoint x: 106, startPoint y: 316, endPoint x: 173, endPoint y: 307, distance: 68.5
click at [173, 307] on input "tel" at bounding box center [164, 312] width 251 height 39
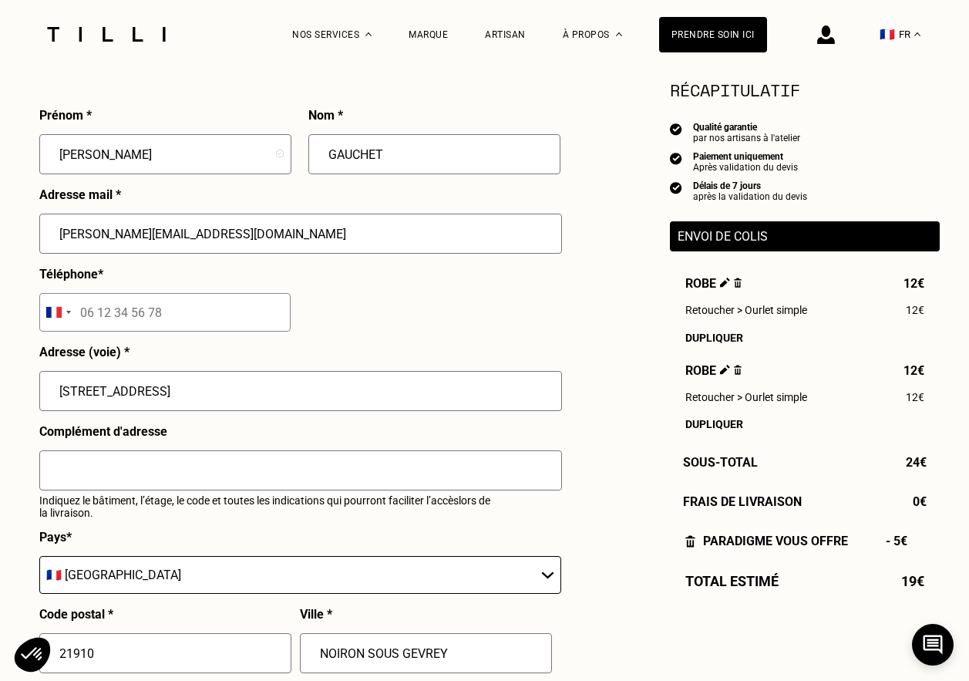
click at [173, 307] on input "tel" at bounding box center [164, 312] width 251 height 39
click at [171, 315] on input "tel" at bounding box center [164, 312] width 251 height 39
click at [203, 254] on input "[PERSON_NAME][EMAIL_ADDRESS][DOMAIN_NAME]" at bounding box center [300, 234] width 523 height 40
click at [59, 236] on input "[PERSON_NAME][EMAIL_ADDRESS][DOMAIN_NAME]" at bounding box center [300, 234] width 523 height 40
type input "[STREET_ADDRESS]"
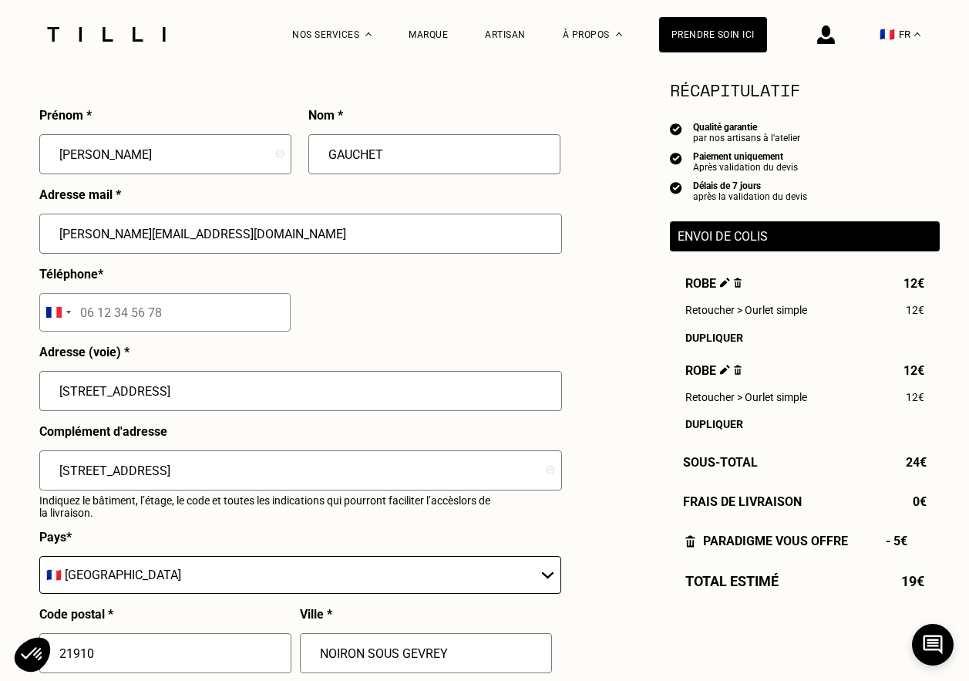
click at [164, 315] on input "tel" at bounding box center [164, 312] width 251 height 39
click at [152, 316] on input "tel" at bounding box center [164, 312] width 251 height 39
drag, startPoint x: 134, startPoint y: 294, endPoint x: 130, endPoint y: 315, distance: 21.9
click at [132, 312] on div "Téléphone * [GEOGRAPHIC_DATA] +93 [GEOGRAPHIC_DATA] +355 [GEOGRAPHIC_DATA] +213…" at bounding box center [164, 306] width 251 height 78
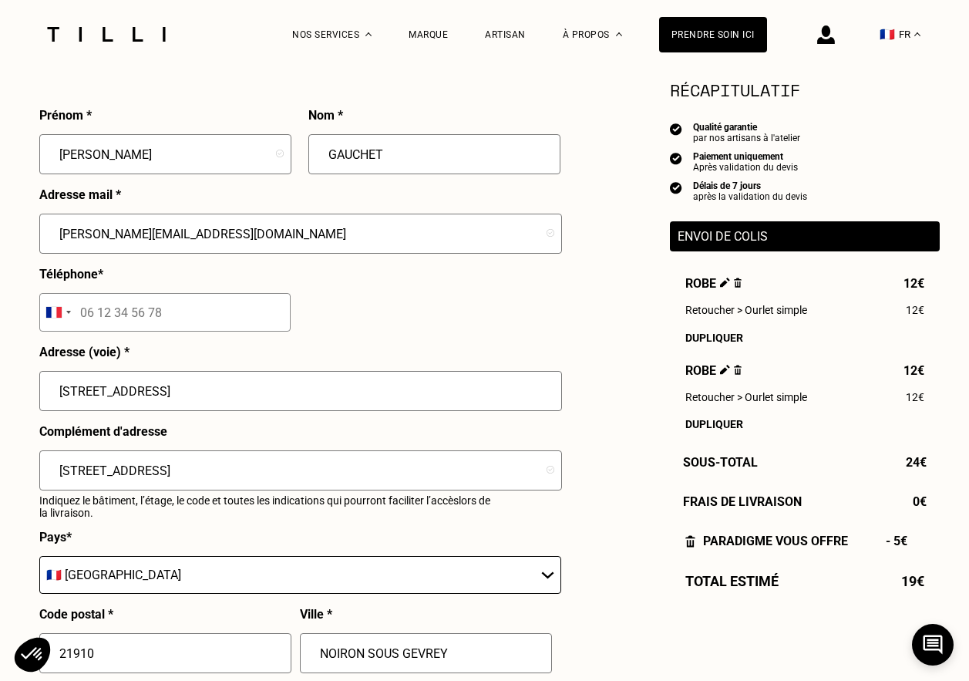
drag, startPoint x: 127, startPoint y: 323, endPoint x: 177, endPoint y: 318, distance: 49.6
click at [177, 318] on input "tel" at bounding box center [164, 312] width 251 height 39
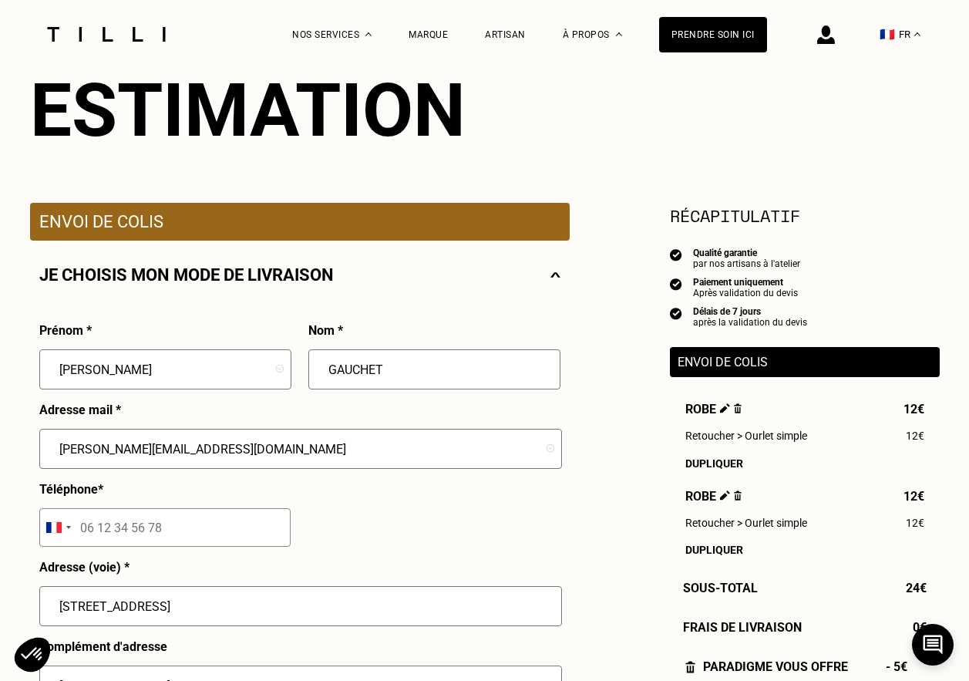
scroll to position [154, 0]
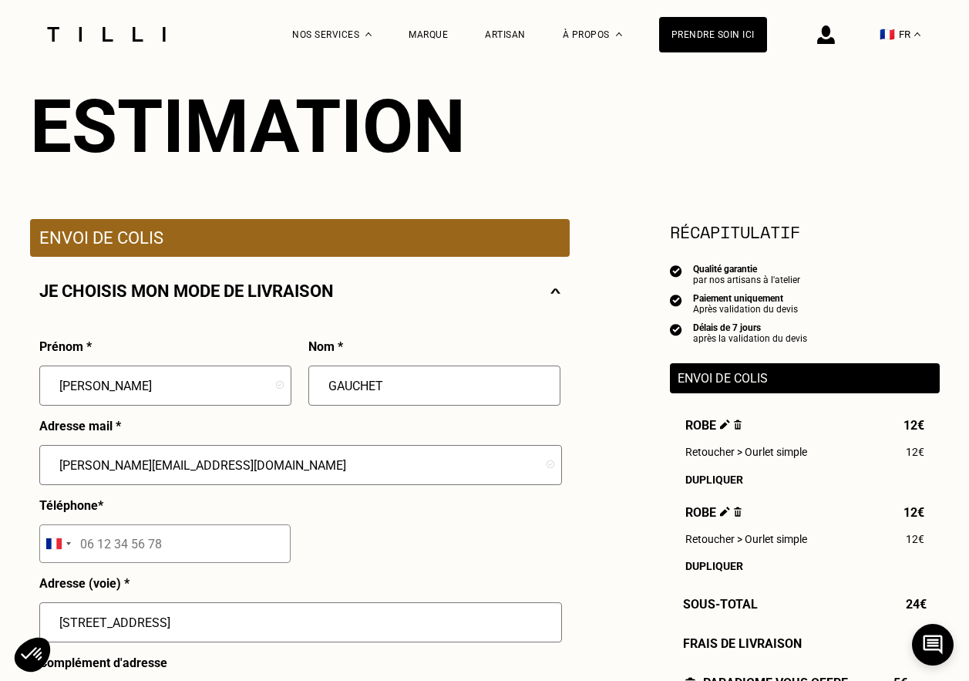
drag, startPoint x: 113, startPoint y: 389, endPoint x: 26, endPoint y: 380, distance: 87.5
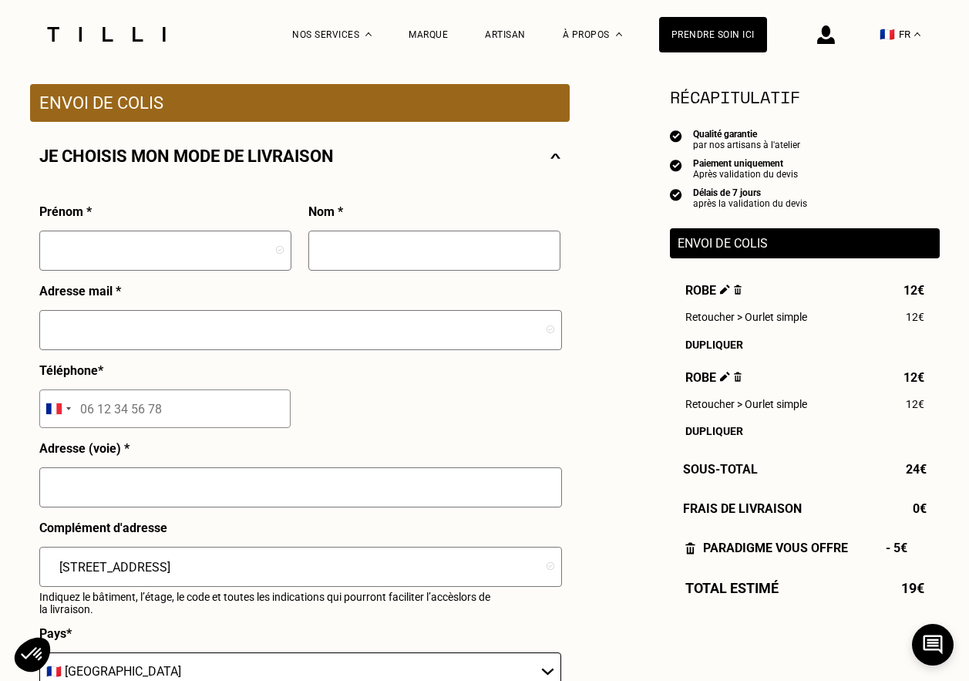
scroll to position [385, 0]
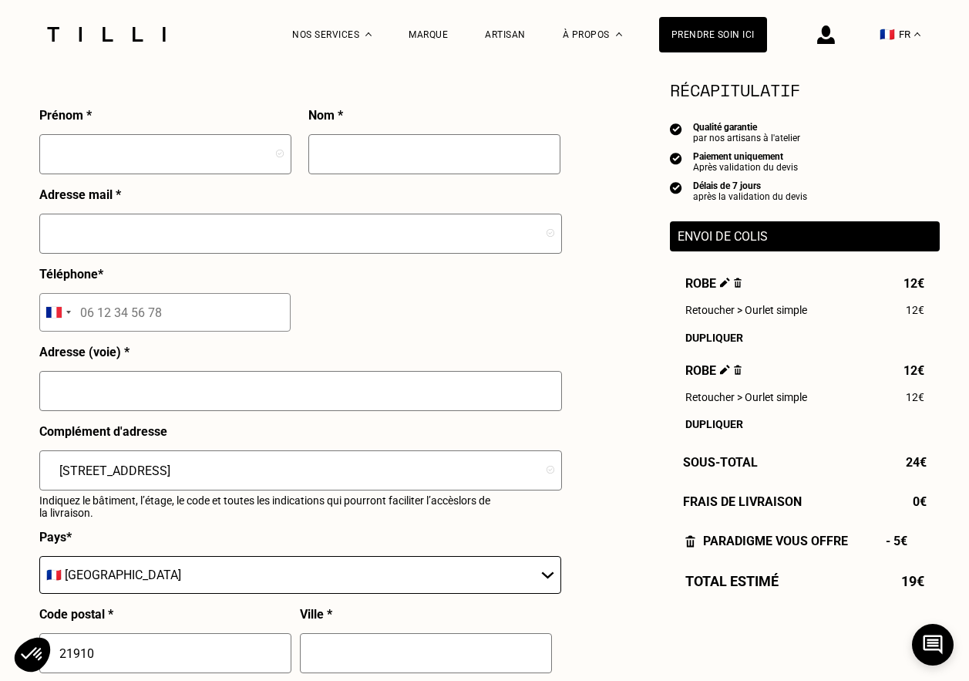
click at [156, 315] on input "tel" at bounding box center [164, 312] width 251 height 39
drag, startPoint x: 182, startPoint y: 336, endPoint x: 177, endPoint y: 327, distance: 10.7
click at [177, 329] on div "Téléphone * [GEOGRAPHIC_DATA] +93 [GEOGRAPHIC_DATA] +355 [GEOGRAPHIC_DATA] +213…" at bounding box center [164, 306] width 251 height 78
click at [170, 315] on input "tel" at bounding box center [164, 312] width 251 height 39
drag, startPoint x: 78, startPoint y: 311, endPoint x: 183, endPoint y: 315, distance: 104.9
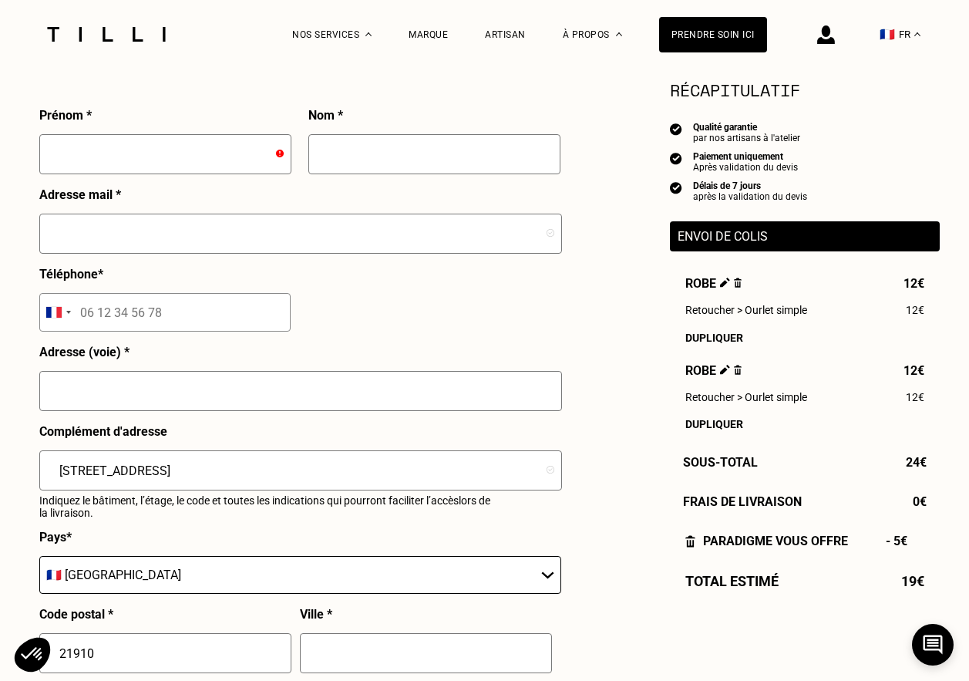
click at [183, 315] on input "tel" at bounding box center [164, 312] width 251 height 39
click at [160, 316] on input "tel" at bounding box center [164, 312] width 251 height 39
drag, startPoint x: 54, startPoint y: 317, endPoint x: 79, endPoint y: 320, distance: 25.6
click at [67, 319] on div "Selected country" at bounding box center [57, 312] width 35 height 37
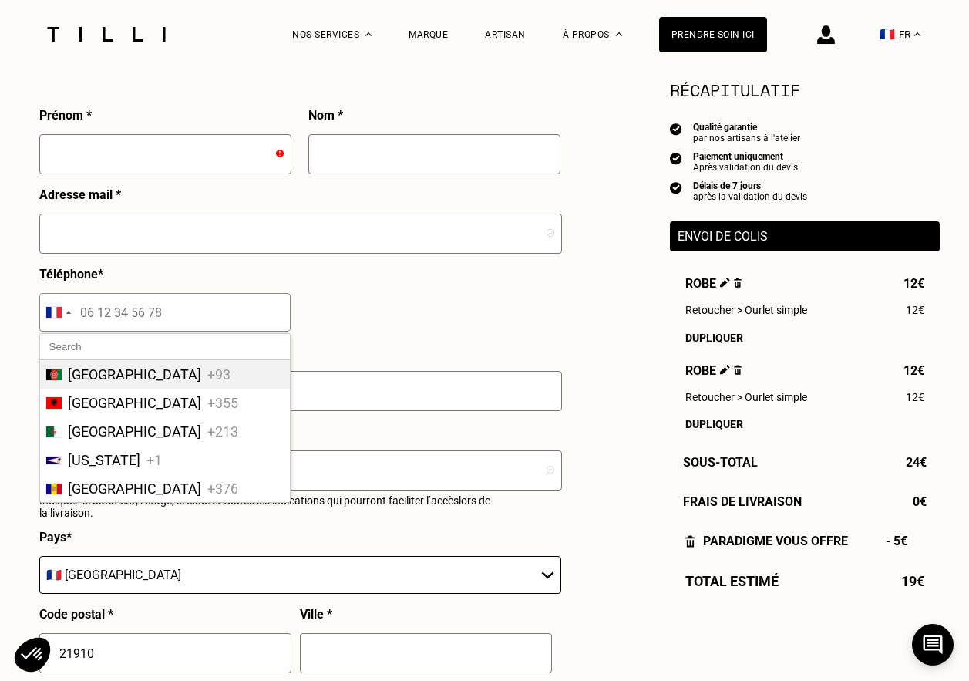
click at [106, 326] on input "tel" at bounding box center [164, 312] width 251 height 39
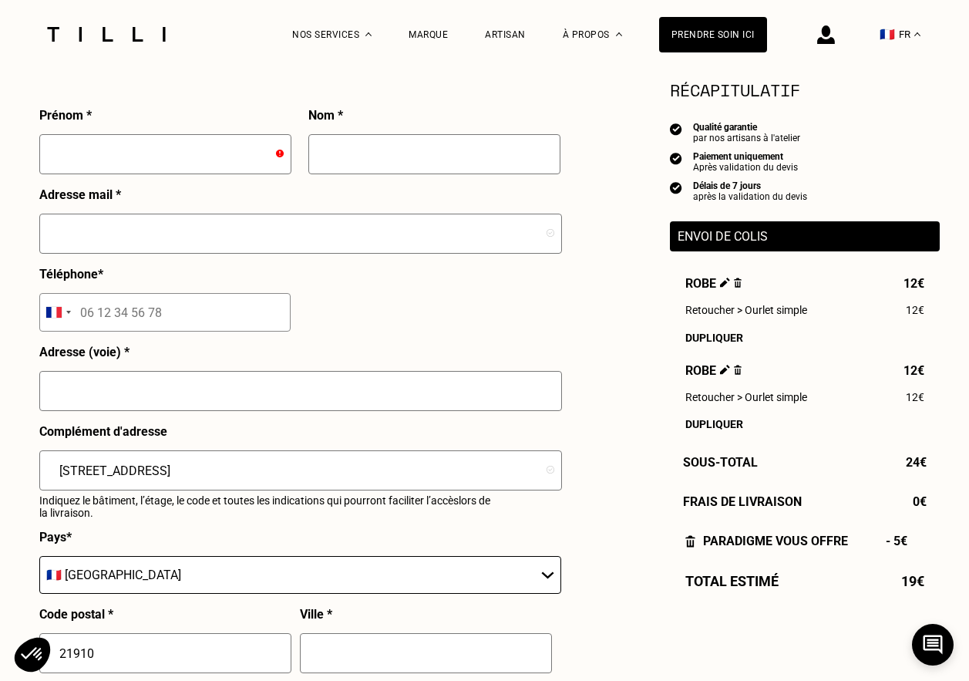
click at [106, 325] on input "tel" at bounding box center [164, 312] width 251 height 39
drag, startPoint x: 169, startPoint y: 314, endPoint x: 53, endPoint y: 308, distance: 115.8
click at [99, 311] on input "tel" at bounding box center [164, 312] width 251 height 39
drag, startPoint x: 77, startPoint y: 318, endPoint x: 144, endPoint y: 316, distance: 67.1
click at [144, 316] on input "tel" at bounding box center [164, 312] width 251 height 39
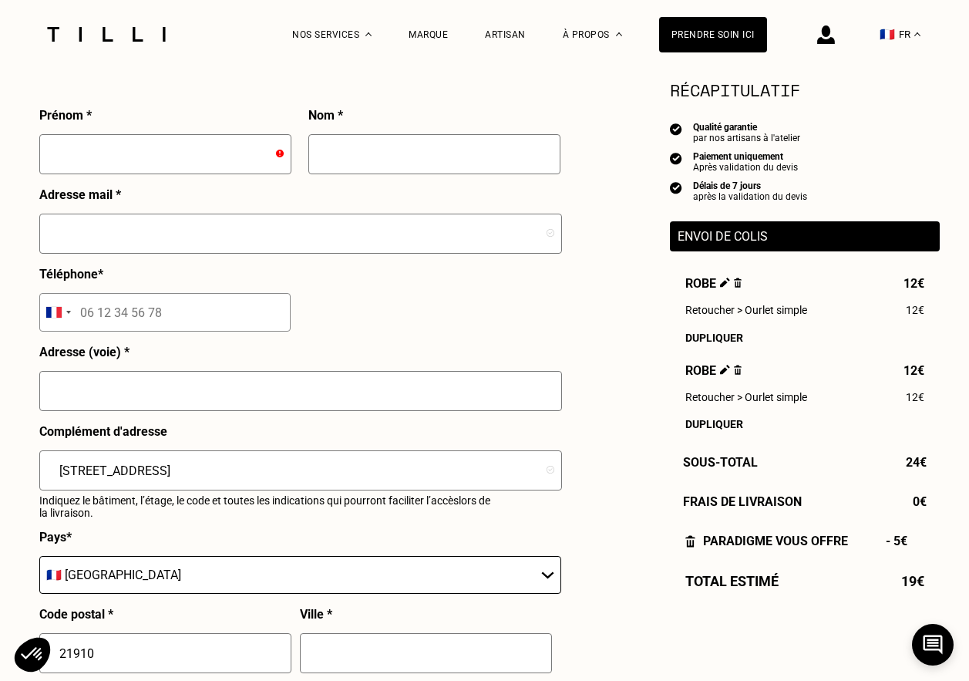
click at [147, 316] on input "tel" at bounding box center [164, 312] width 251 height 39
click at [146, 317] on input "tel" at bounding box center [164, 312] width 251 height 39
drag, startPoint x: 204, startPoint y: 483, endPoint x: 0, endPoint y: 452, distance: 206.0
click at [3, 468] on div "Besoin Estimation Confirmation Estimation Récapitulatif Qualité garantie par no…" at bounding box center [485, 514] width 1109 height 1663
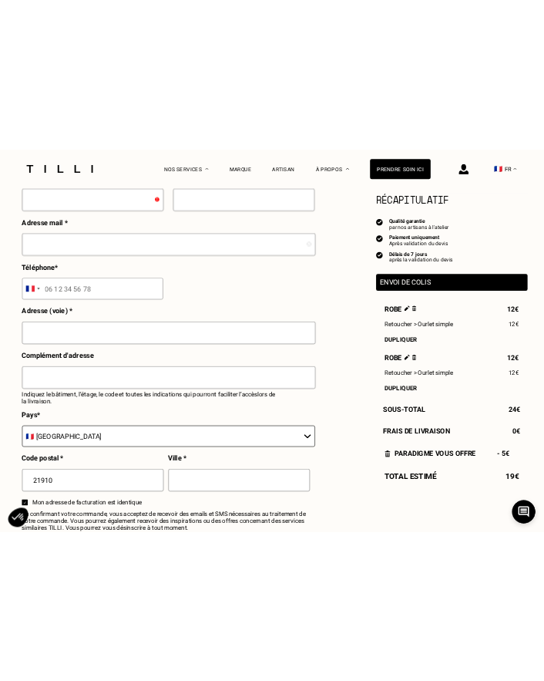
scroll to position [231, 0]
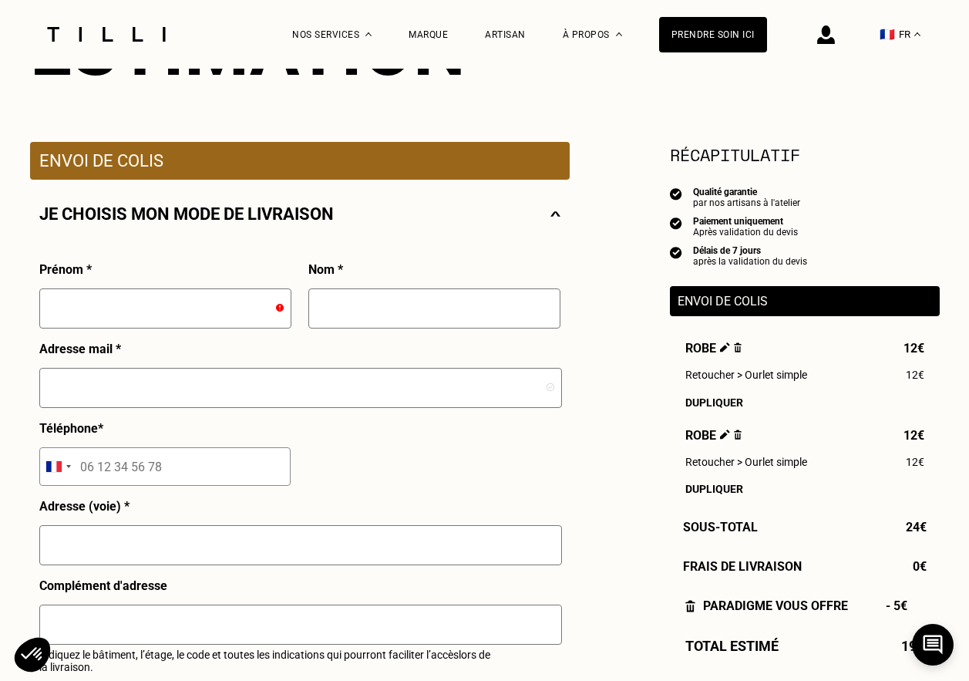
click at [163, 472] on input "tel" at bounding box center [164, 466] width 251 height 39
drag, startPoint x: 163, startPoint y: 469, endPoint x: 89, endPoint y: 463, distance: 75.0
click at [103, 469] on input "tel" at bounding box center [164, 466] width 251 height 39
drag, startPoint x: 76, startPoint y: 462, endPoint x: 114, endPoint y: 478, distance: 41.8
click at [114, 478] on input "tel" at bounding box center [164, 466] width 251 height 39
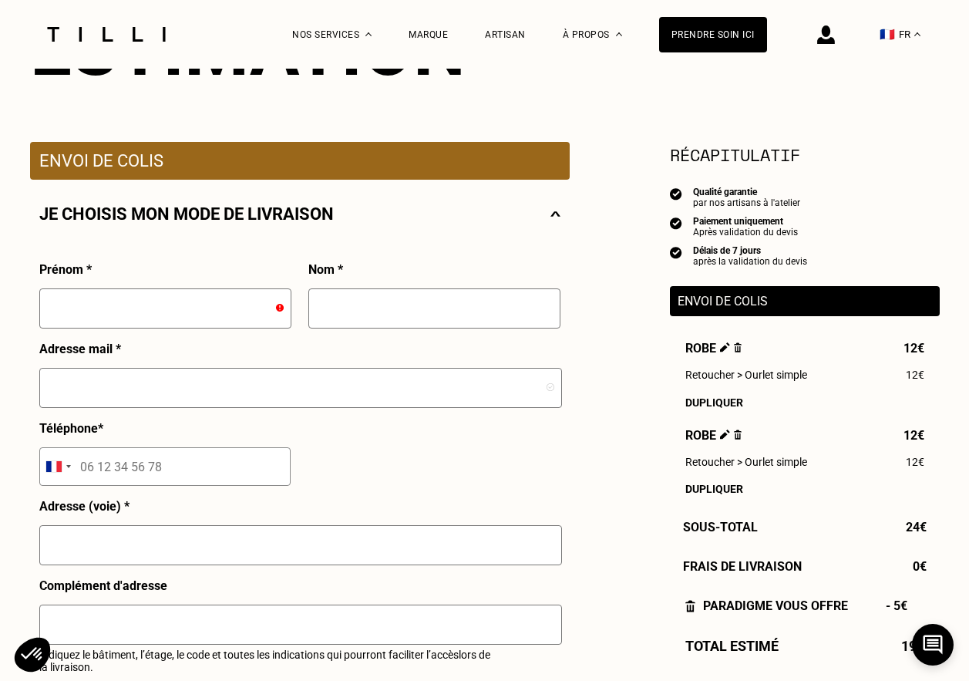
click at [119, 479] on input "tel" at bounding box center [164, 466] width 251 height 39
click at [123, 469] on input "tel" at bounding box center [164, 466] width 251 height 39
drag, startPoint x: 122, startPoint y: 469, endPoint x: 115, endPoint y: 477, distance: 10.4
click at [121, 469] on input "tel" at bounding box center [164, 466] width 251 height 39
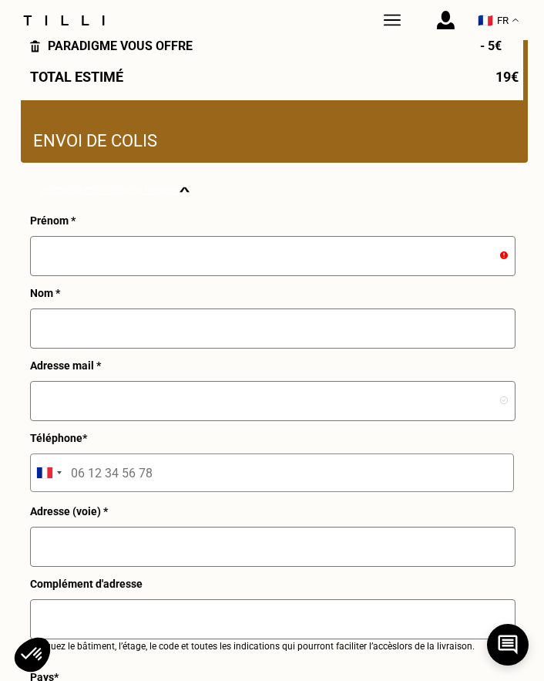
scroll to position [463, 0]
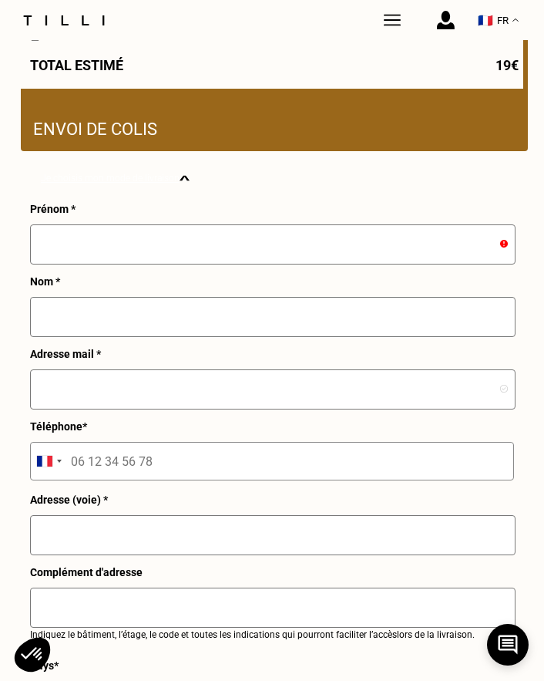
click at [68, 463] on input "tel" at bounding box center [272, 461] width 484 height 39
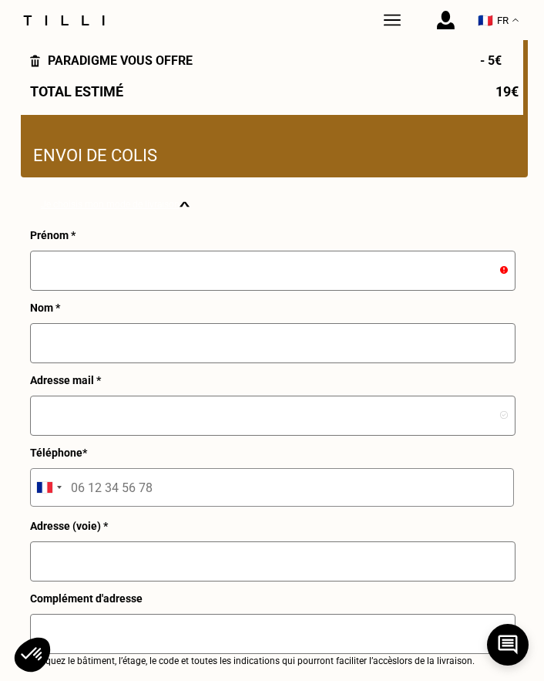
scroll to position [385, 0]
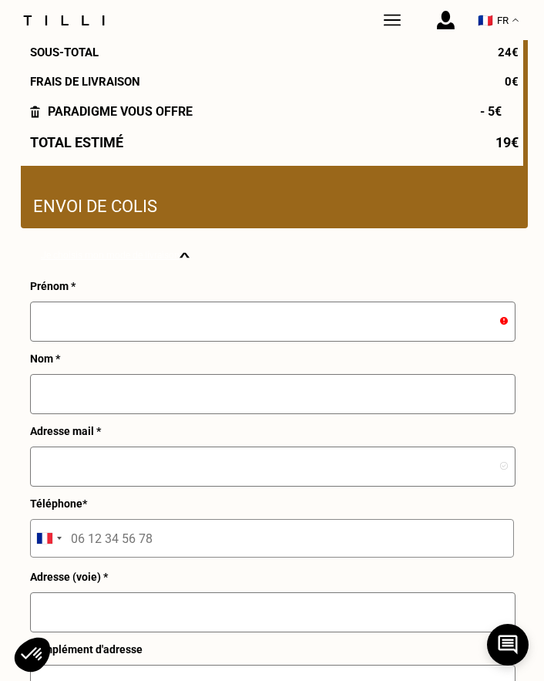
click at [138, 315] on input "text" at bounding box center [273, 321] width 486 height 40
type input "[PERSON_NAME]"
type input "GAUCHET"
type input "[PERSON_NAME][EMAIL_ADDRESS][DOMAIN_NAME]"
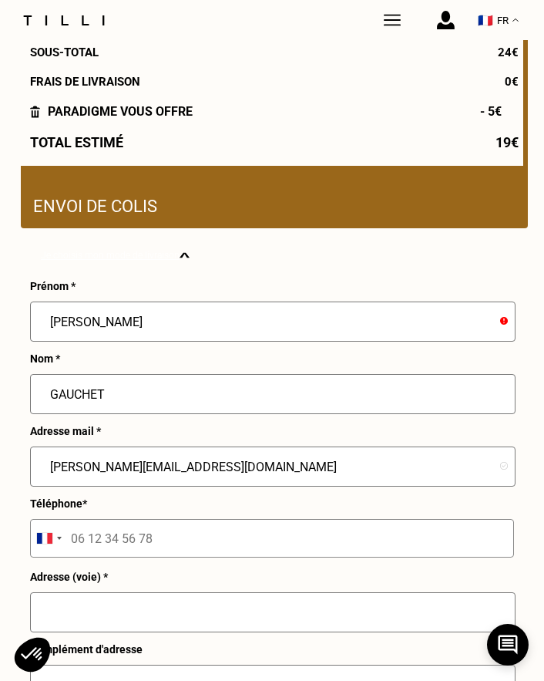
type input "[STREET_ADDRESS]"
type input "NOIRON SOUS GEVREY"
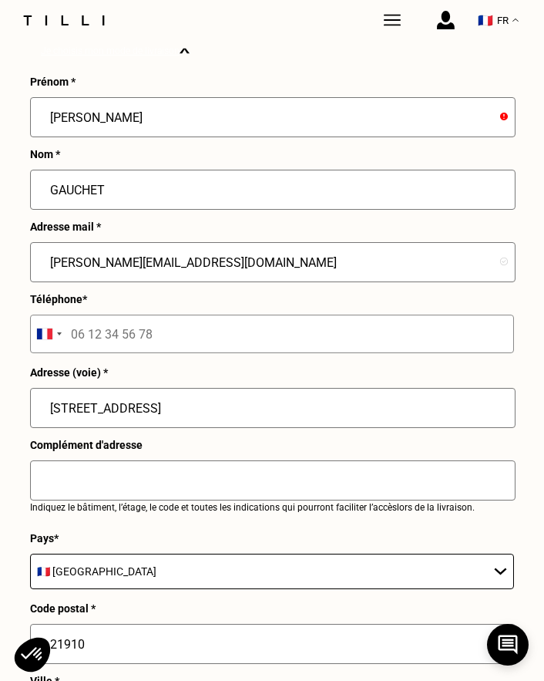
scroll to position [617, 0]
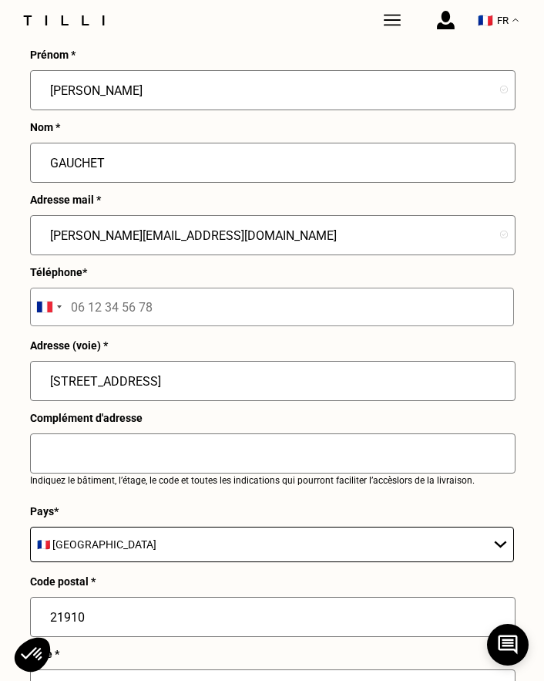
click at [93, 325] on input "tel" at bounding box center [272, 307] width 484 height 39
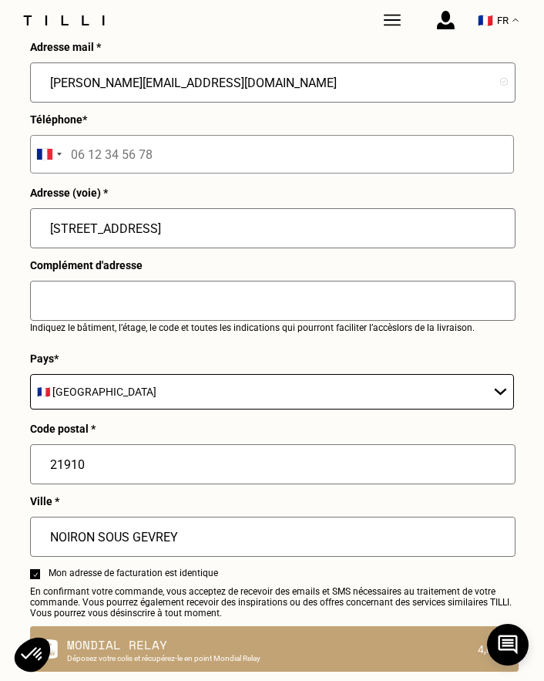
scroll to position [771, 0]
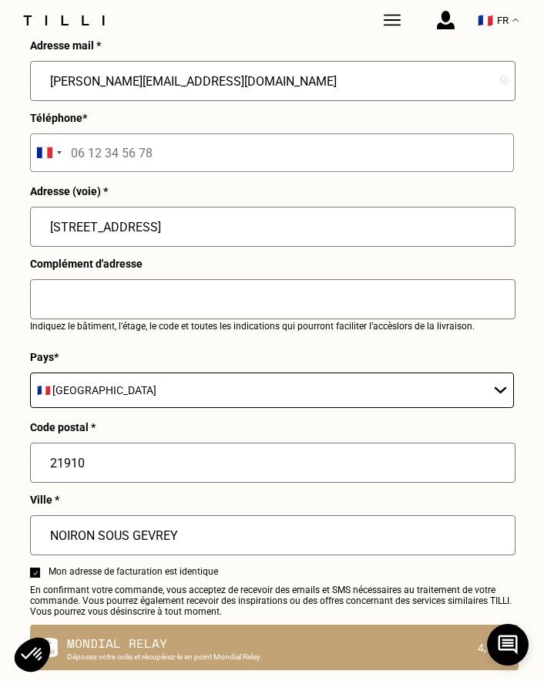
click at [65, 305] on input "text" at bounding box center [273, 299] width 486 height 40
type input "[PHONE_NUMBER] c'est mon numéro"
drag, startPoint x: 66, startPoint y: 155, endPoint x: 171, endPoint y: 161, distance: 105.0
click at [171, 161] on input "tel" at bounding box center [272, 152] width 484 height 39
click at [170, 158] on input "tel" at bounding box center [272, 152] width 484 height 39
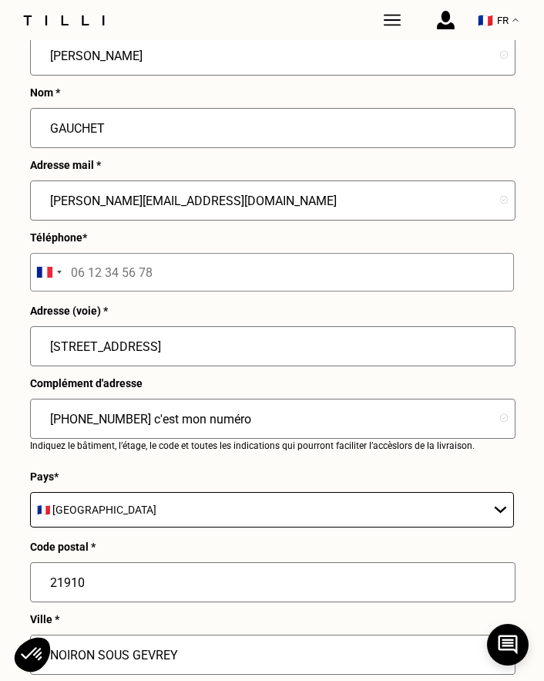
scroll to position [694, 0]
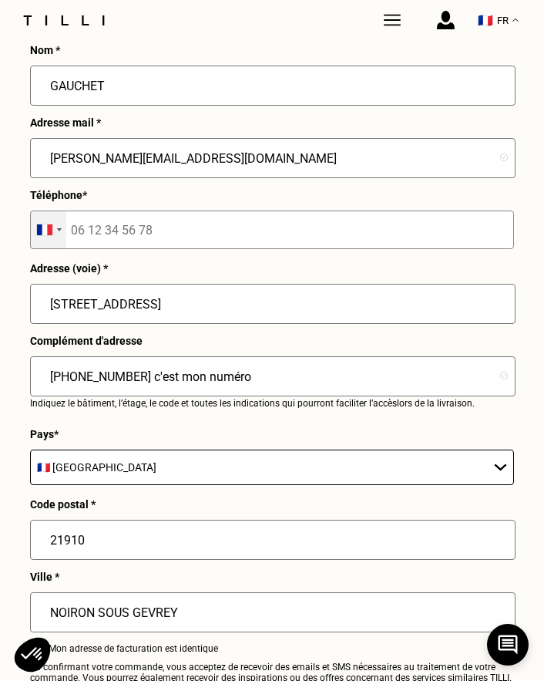
drag, startPoint x: 126, startPoint y: 244, endPoint x: 46, endPoint y: 243, distance: 80.2
click at [52, 243] on div "[GEOGRAPHIC_DATA] +93 [GEOGRAPHIC_DATA] +355 [GEOGRAPHIC_DATA] +213 [US_STATE] …" at bounding box center [272, 229] width 484 height 39
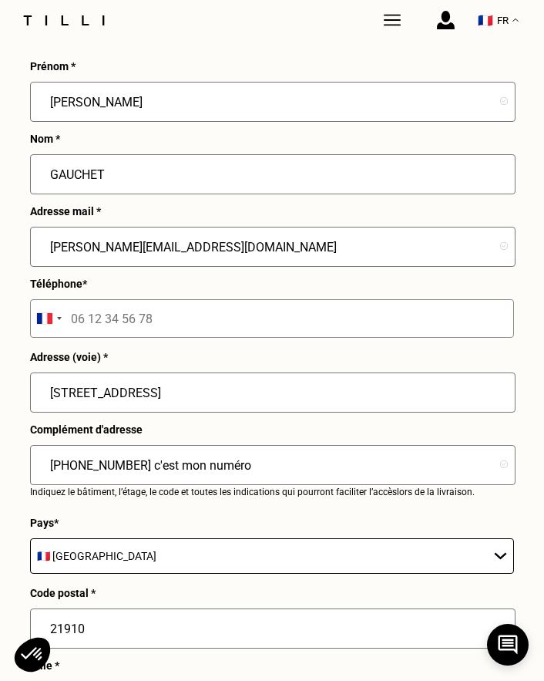
scroll to position [617, 0]
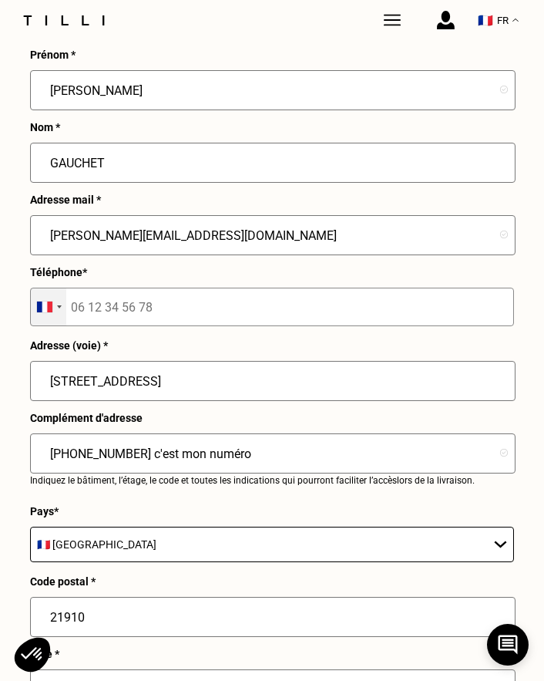
click at [40, 312] on div "Selected country" at bounding box center [44, 306] width 15 height 11
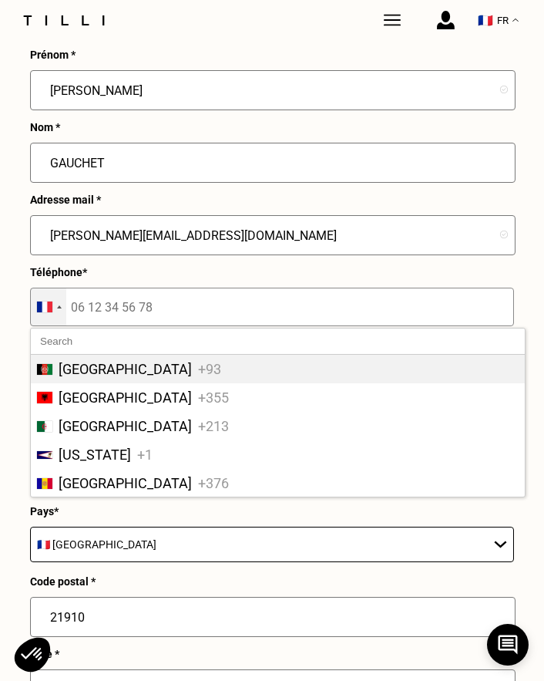
click at [40, 312] on div "Selected country" at bounding box center [44, 306] width 15 height 11
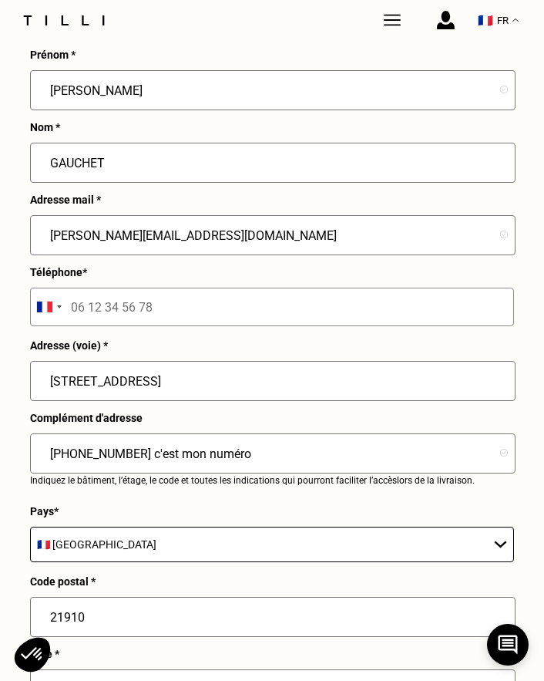
drag, startPoint x: 69, startPoint y: 315, endPoint x: 170, endPoint y: 314, distance: 100.2
click at [170, 314] on input "tel" at bounding box center [272, 307] width 484 height 39
drag, startPoint x: 155, startPoint y: 312, endPoint x: 69, endPoint y: 305, distance: 85.8
click at [73, 308] on input "tel" at bounding box center [272, 307] width 484 height 39
drag, startPoint x: 62, startPoint y: 315, endPoint x: 69, endPoint y: 313, distance: 7.9
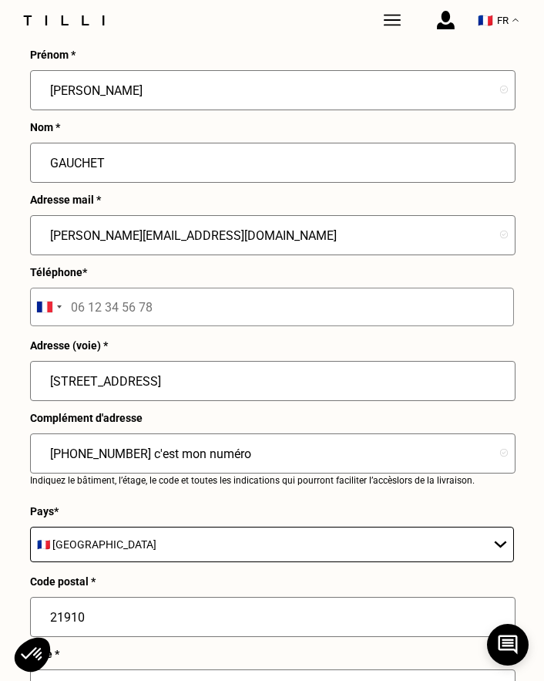
click at [69, 313] on div "[GEOGRAPHIC_DATA] +93 [GEOGRAPHIC_DATA] +355 [GEOGRAPHIC_DATA] +213 [US_STATE] …" at bounding box center [272, 307] width 484 height 39
drag, startPoint x: 69, startPoint y: 313, endPoint x: 164, endPoint y: 336, distance: 97.6
click at [164, 339] on div "Téléphone * [GEOGRAPHIC_DATA] +93 [GEOGRAPHIC_DATA] +355 [GEOGRAPHIC_DATA] +213…" at bounding box center [272, 302] width 484 height 73
drag, startPoint x: 142, startPoint y: 321, endPoint x: 62, endPoint y: 304, distance: 82.1
click at [65, 305] on input "tel" at bounding box center [272, 307] width 484 height 39
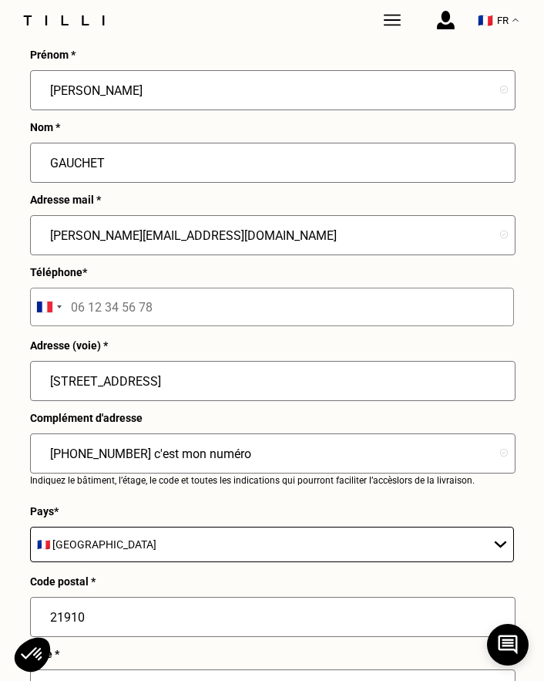
drag, startPoint x: 59, startPoint y: 304, endPoint x: 93, endPoint y: 317, distance: 36.4
click at [93, 317] on div "[GEOGRAPHIC_DATA] +93 [GEOGRAPHIC_DATA] +355 [GEOGRAPHIC_DATA] +213 [US_STATE] …" at bounding box center [272, 307] width 484 height 39
click at [79, 314] on input "tel" at bounding box center [272, 307] width 484 height 39
click at [57, 308] on div "Selected country" at bounding box center [59, 306] width 5 height 3
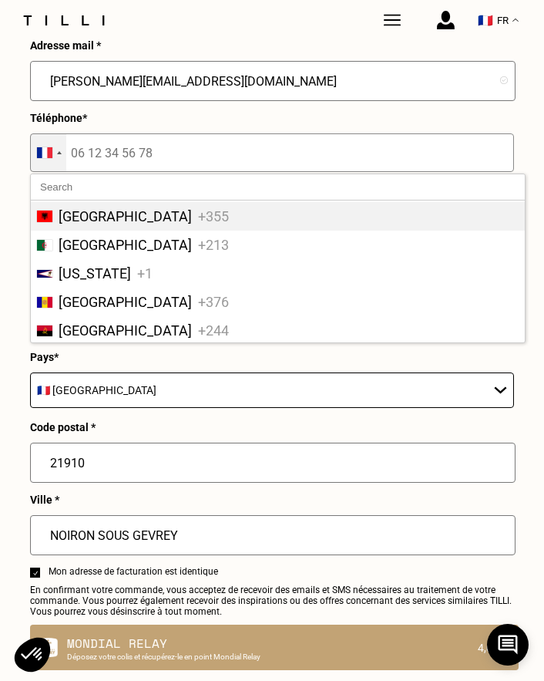
scroll to position [0, 0]
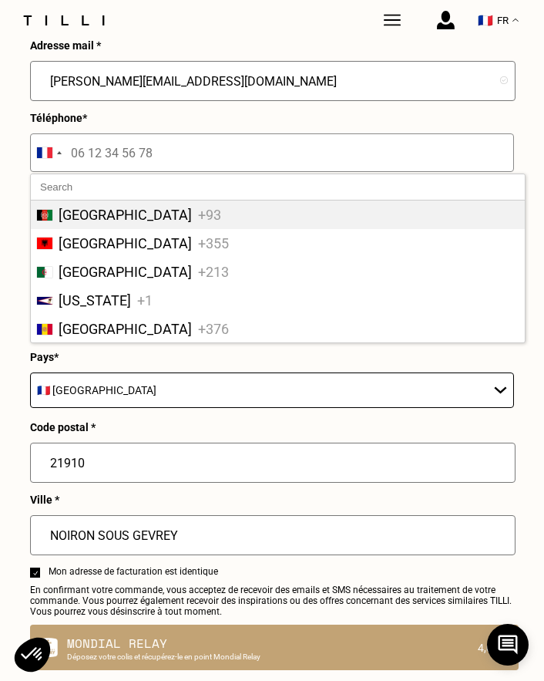
click at [201, 165] on input "tel" at bounding box center [272, 152] width 484 height 39
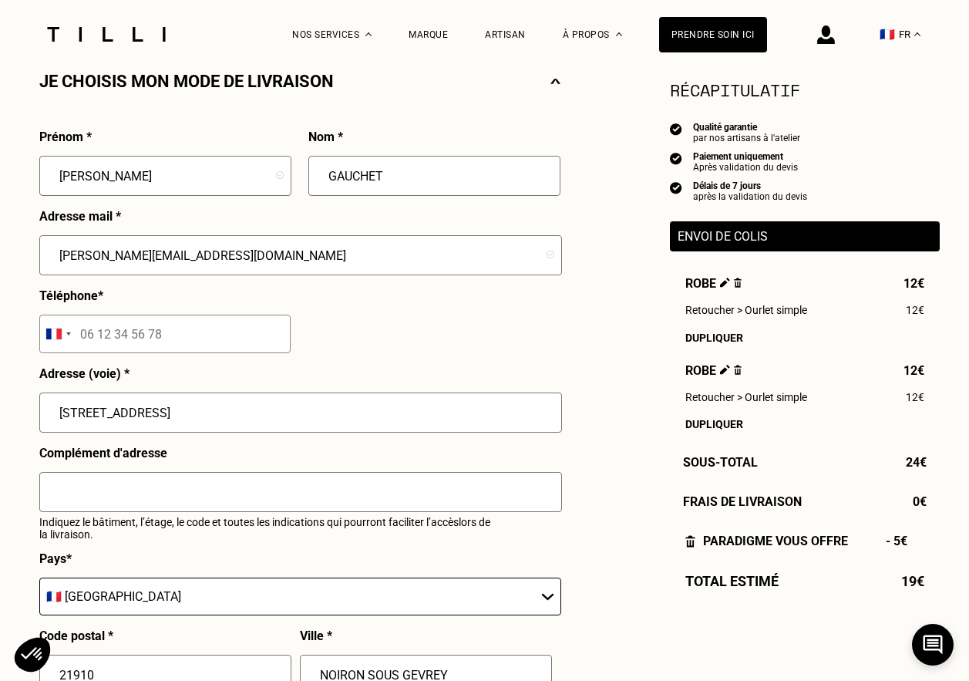
scroll to position [402, 0]
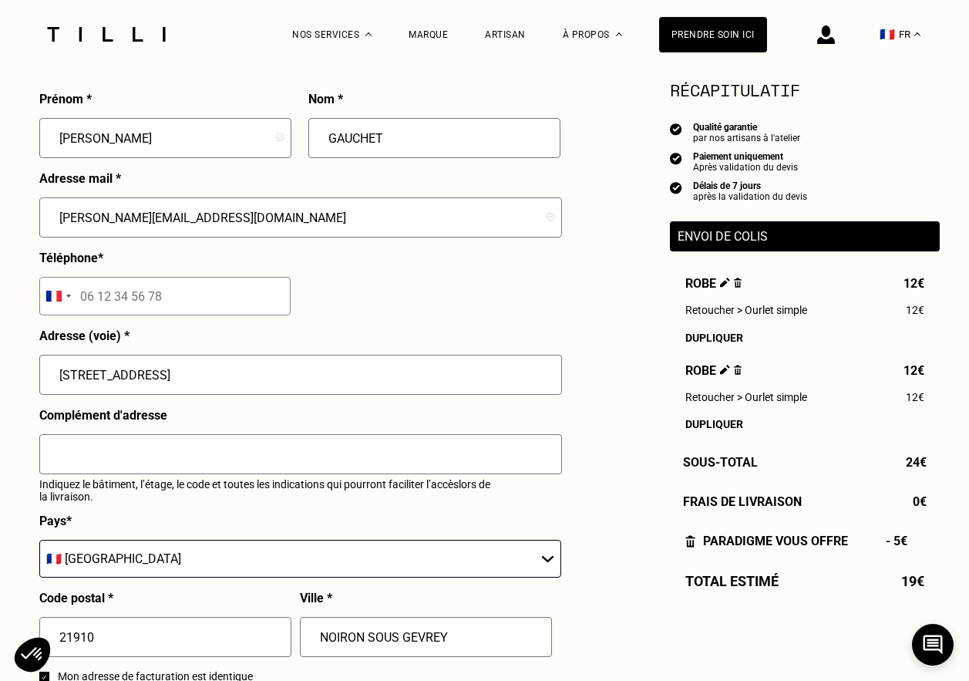
click at [166, 295] on input "tel" at bounding box center [164, 296] width 251 height 39
click at [170, 300] on input "tel" at bounding box center [164, 296] width 251 height 39
drag, startPoint x: 170, startPoint y: 300, endPoint x: 55, endPoint y: 305, distance: 115.0
click at [62, 310] on div "[GEOGRAPHIC_DATA] +93 [GEOGRAPHIC_DATA] +355 [GEOGRAPHIC_DATA] +213 [US_STATE] …" at bounding box center [164, 296] width 251 height 39
drag, startPoint x: 75, startPoint y: 300, endPoint x: 158, endPoint y: 298, distance: 83.3
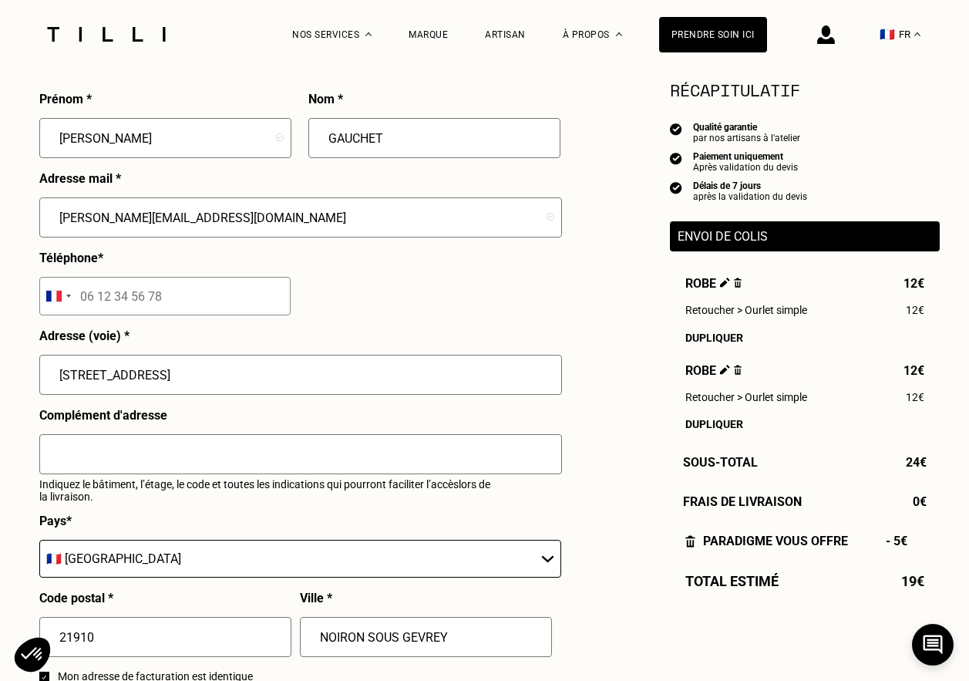
click at [152, 298] on div "[GEOGRAPHIC_DATA] +93 [GEOGRAPHIC_DATA] +355 [GEOGRAPHIC_DATA] +213 [US_STATE] …" at bounding box center [164, 296] width 251 height 39
click at [151, 298] on input "tel" at bounding box center [164, 296] width 251 height 39
type input "[STREET_ADDRESS]"
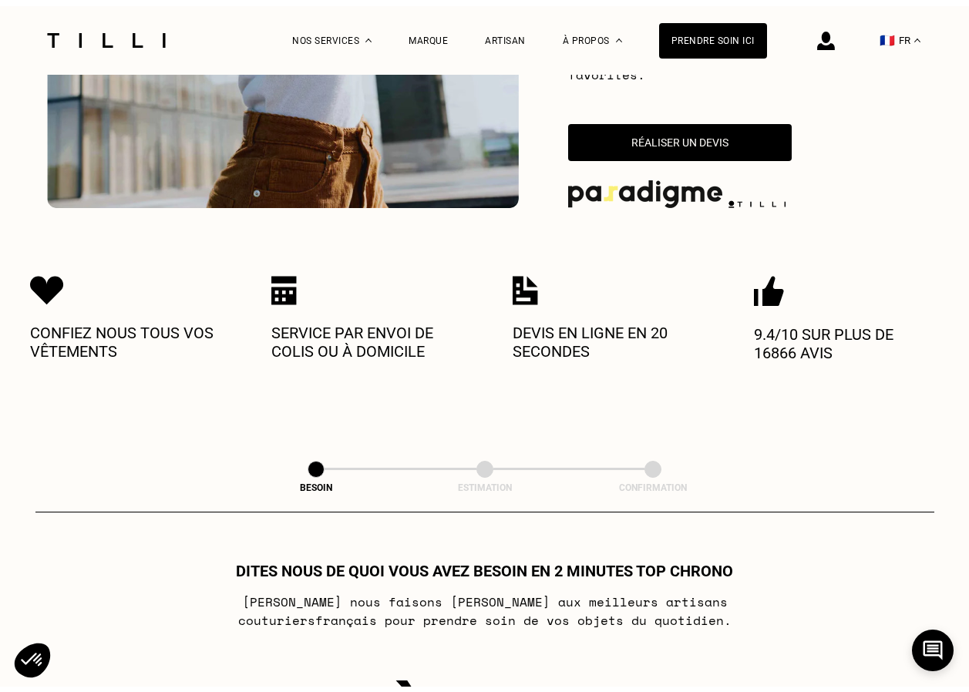
scroll to position [1366, 0]
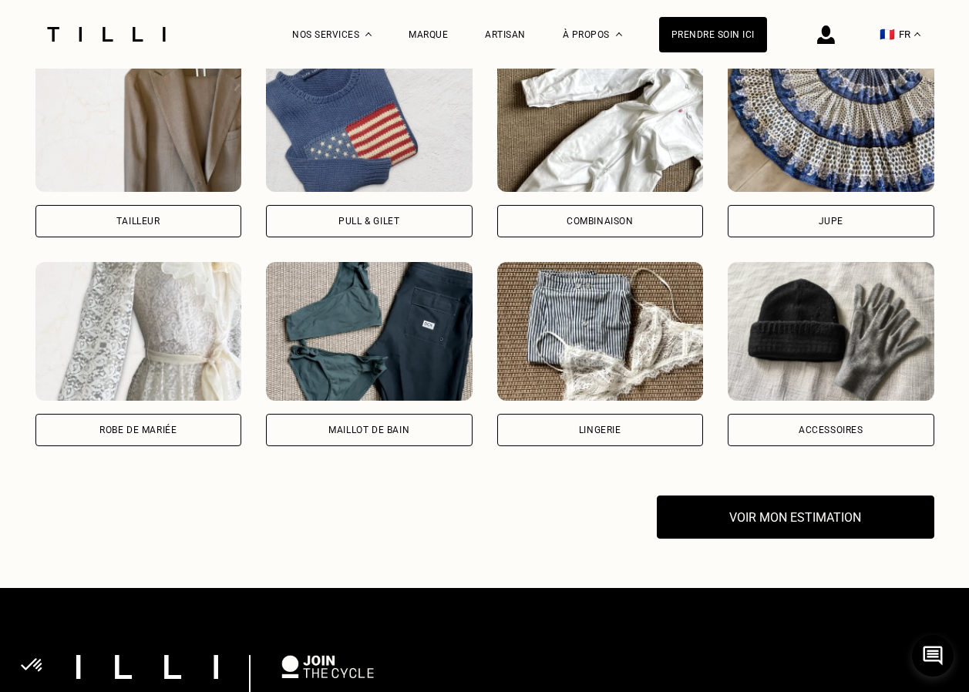
select select "FR"
